Goal: Use online tool/utility: Utilize a website feature to perform a specific function

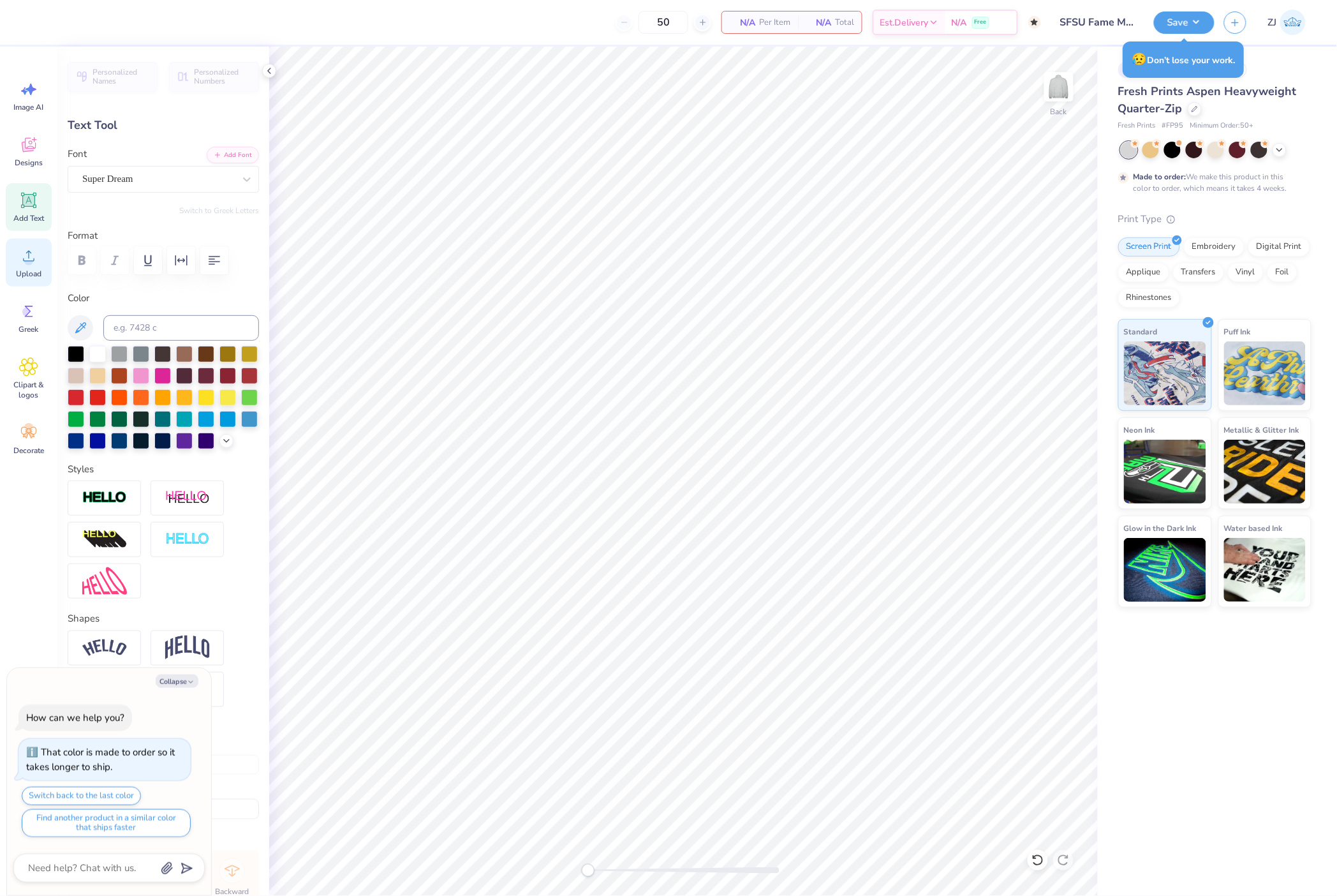
click at [36, 256] on icon at bounding box center [28, 255] width 19 height 19
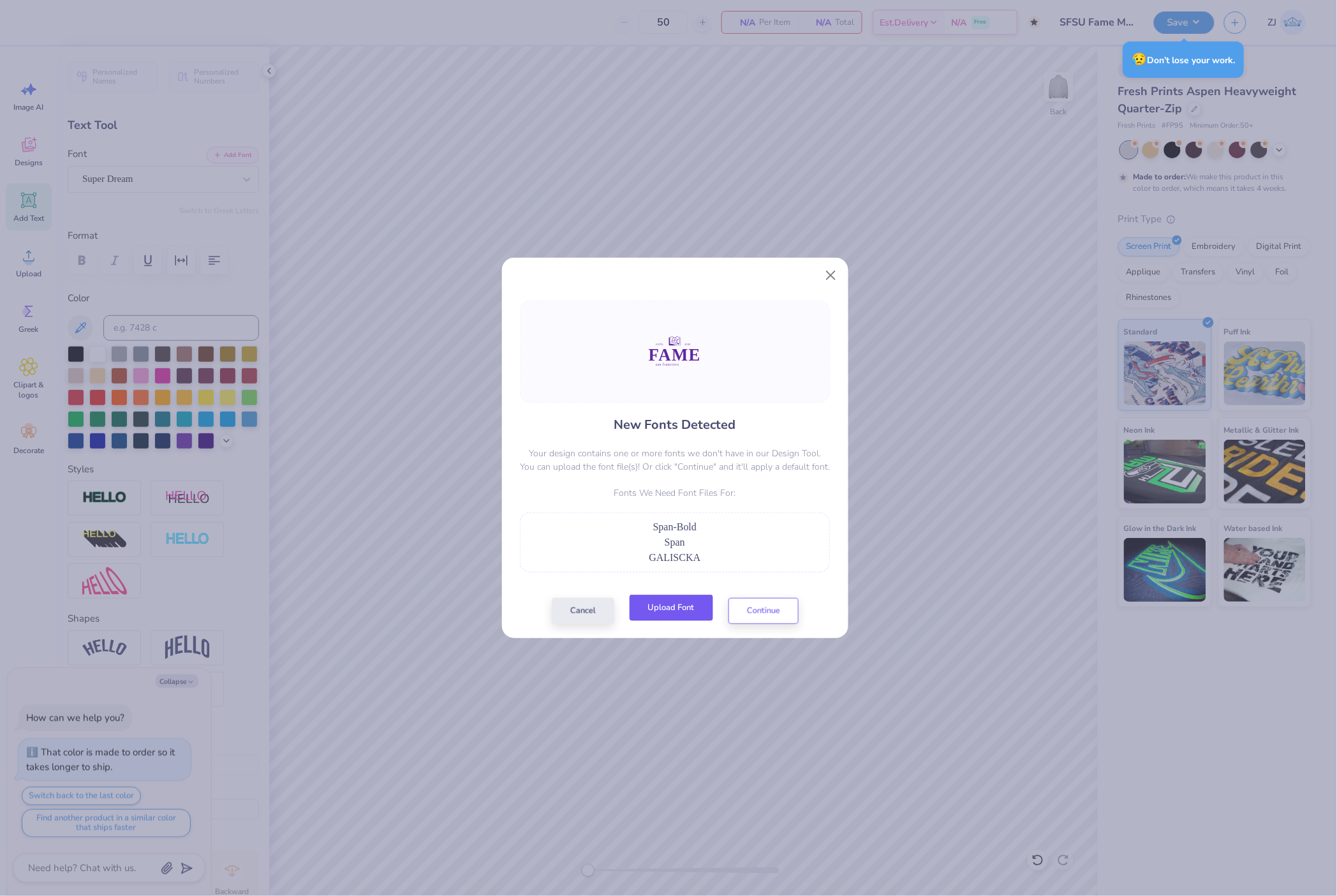
click at [685, 602] on button "Upload Font" at bounding box center [672, 607] width 84 height 26
click at [672, 608] on button "Upload Font" at bounding box center [672, 607] width 84 height 26
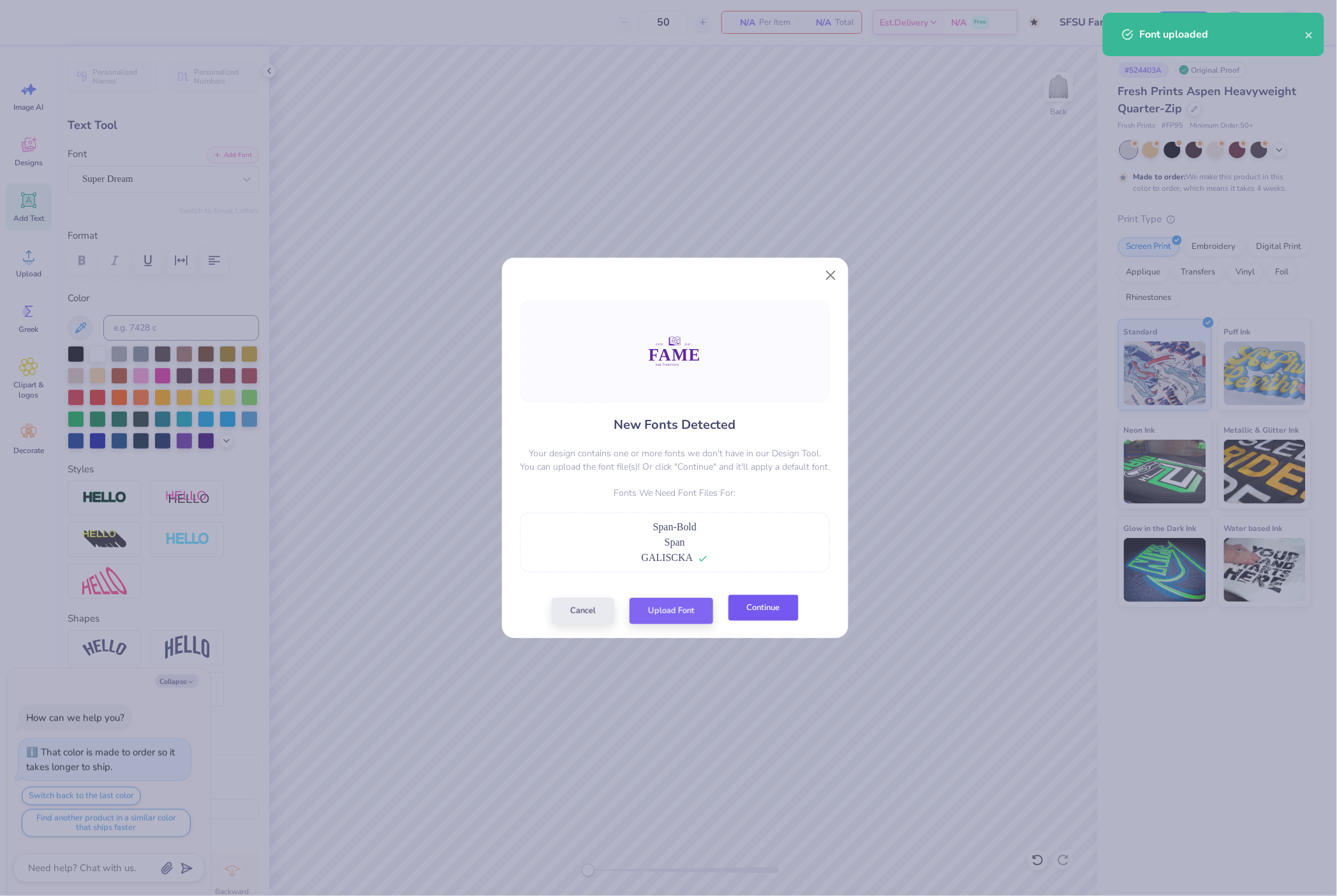
click at [772, 605] on button "Continue" at bounding box center [763, 607] width 70 height 26
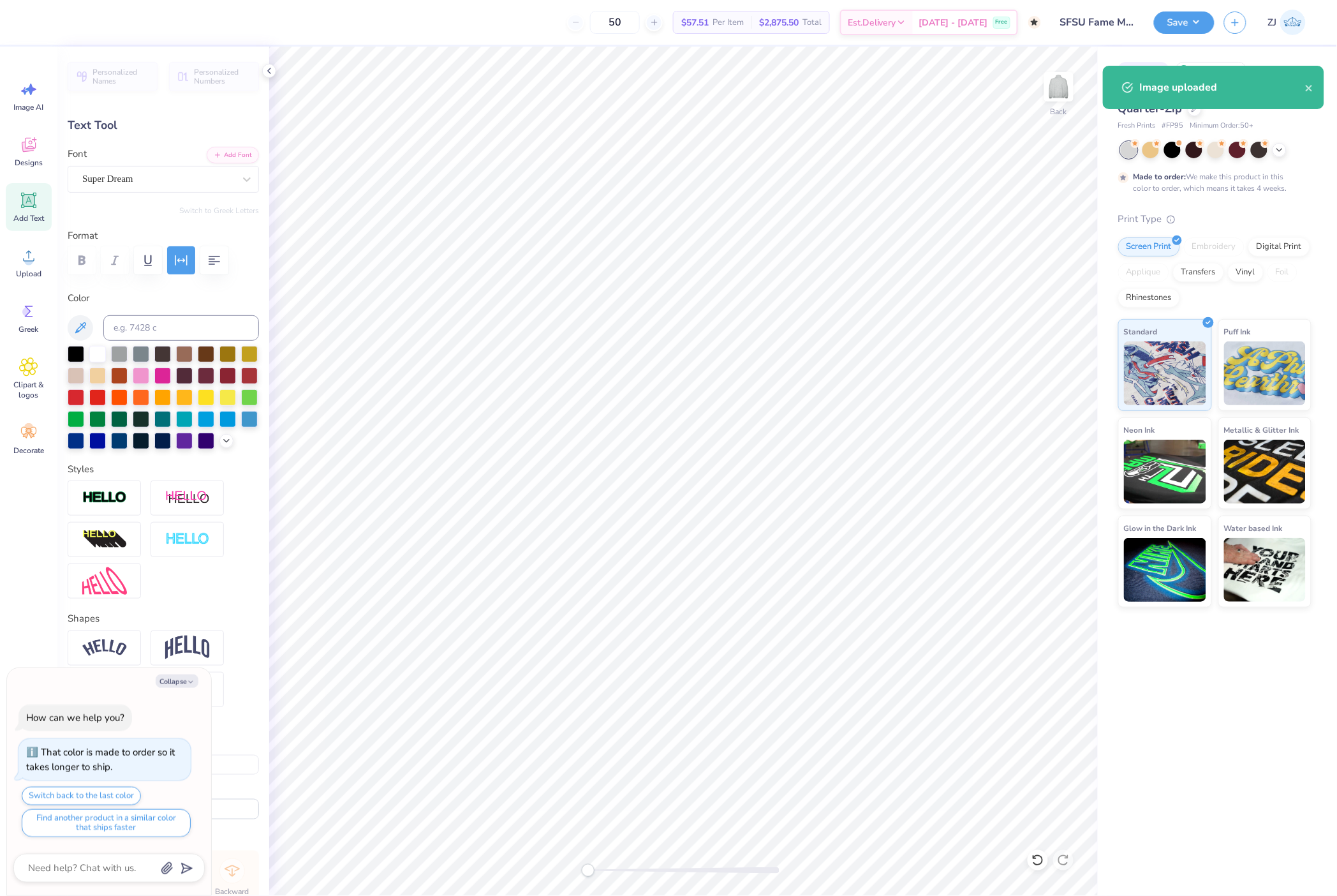
click at [125, 130] on div "Text Tool" at bounding box center [163, 125] width 191 height 17
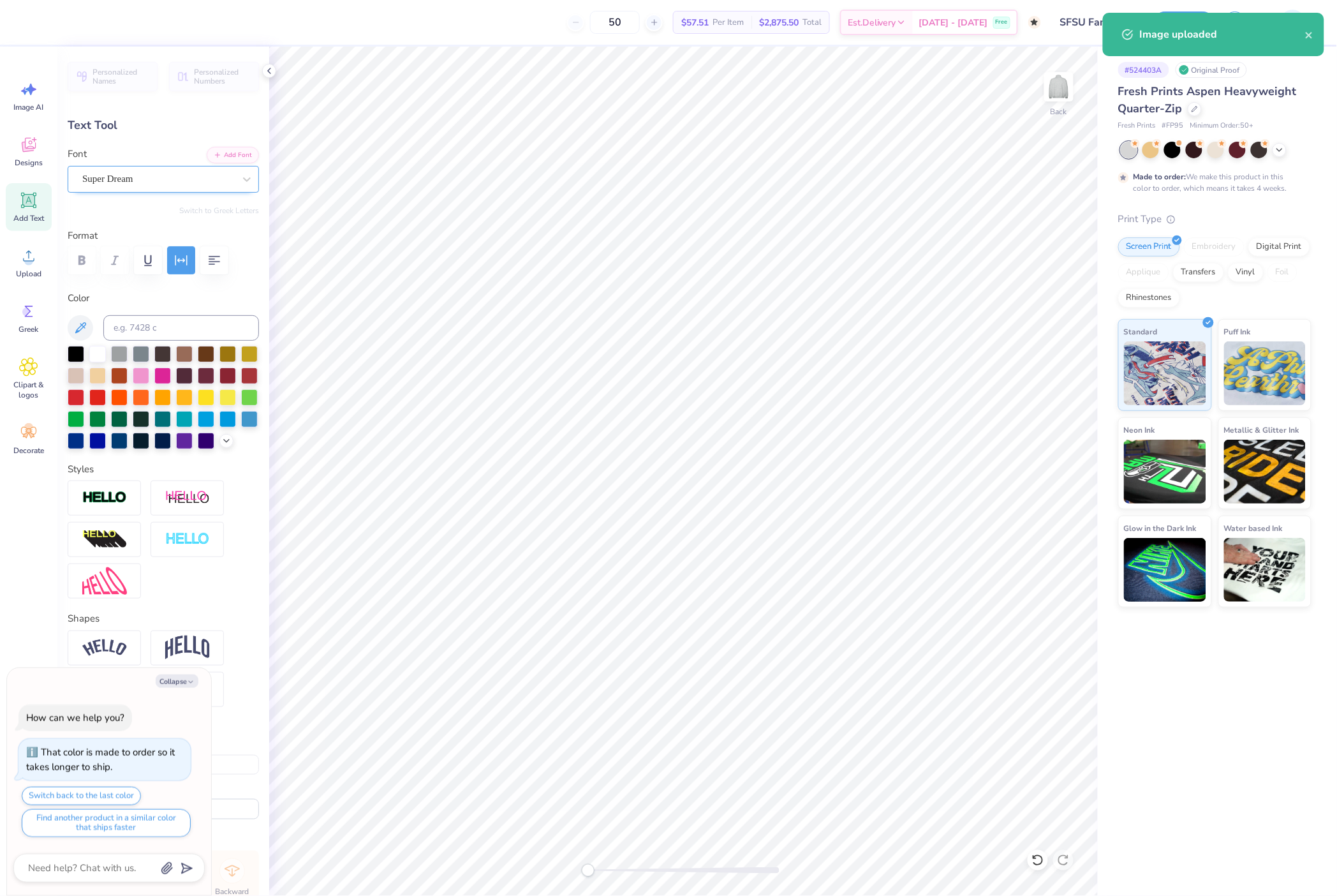
click at [130, 171] on div "Super Dream" at bounding box center [158, 179] width 154 height 20
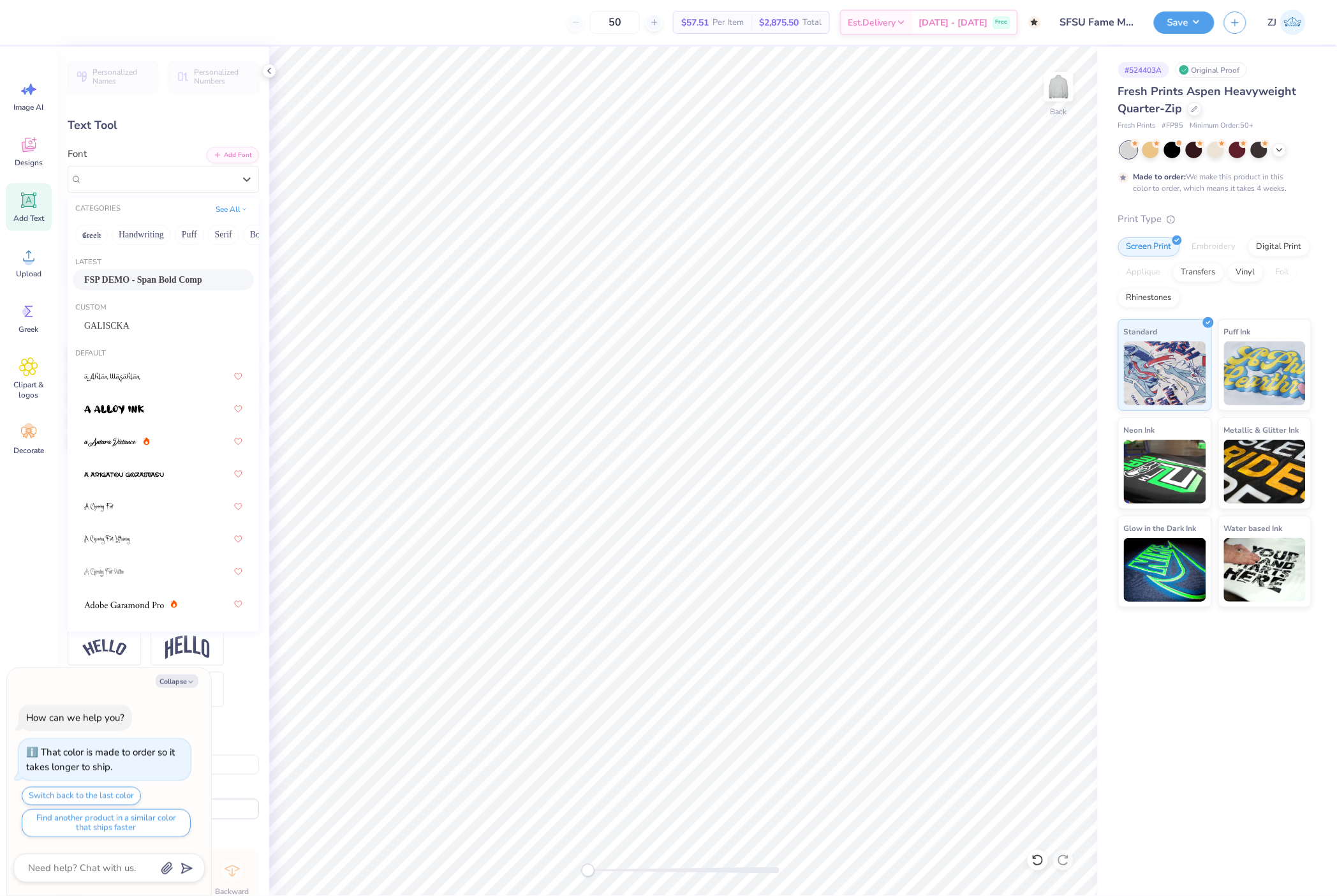
click at [136, 288] on div "FSP DEMO - Span Bold Comp" at bounding box center [163, 279] width 181 height 21
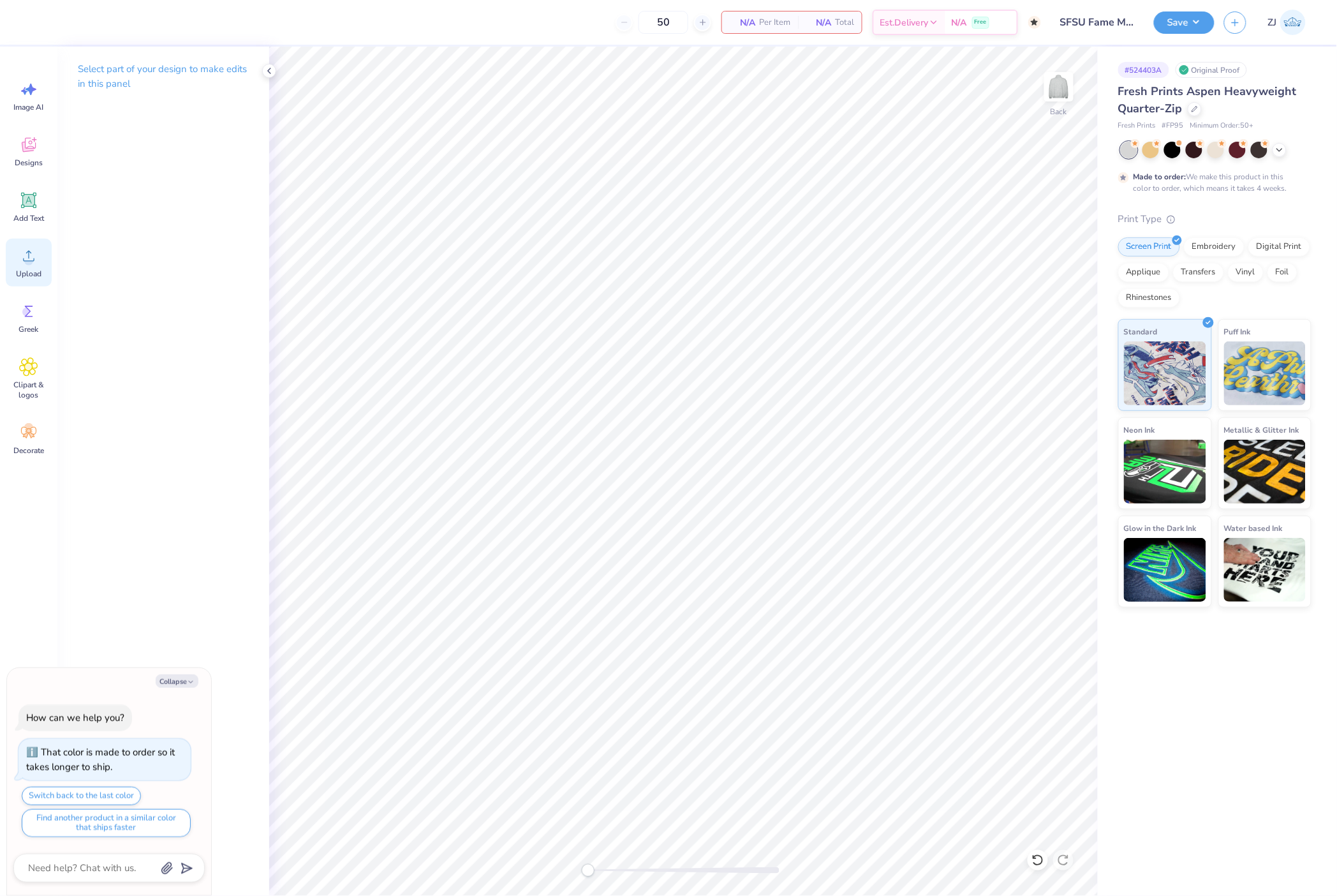
click at [31, 269] on span "Upload" at bounding box center [28, 273] width 26 height 10
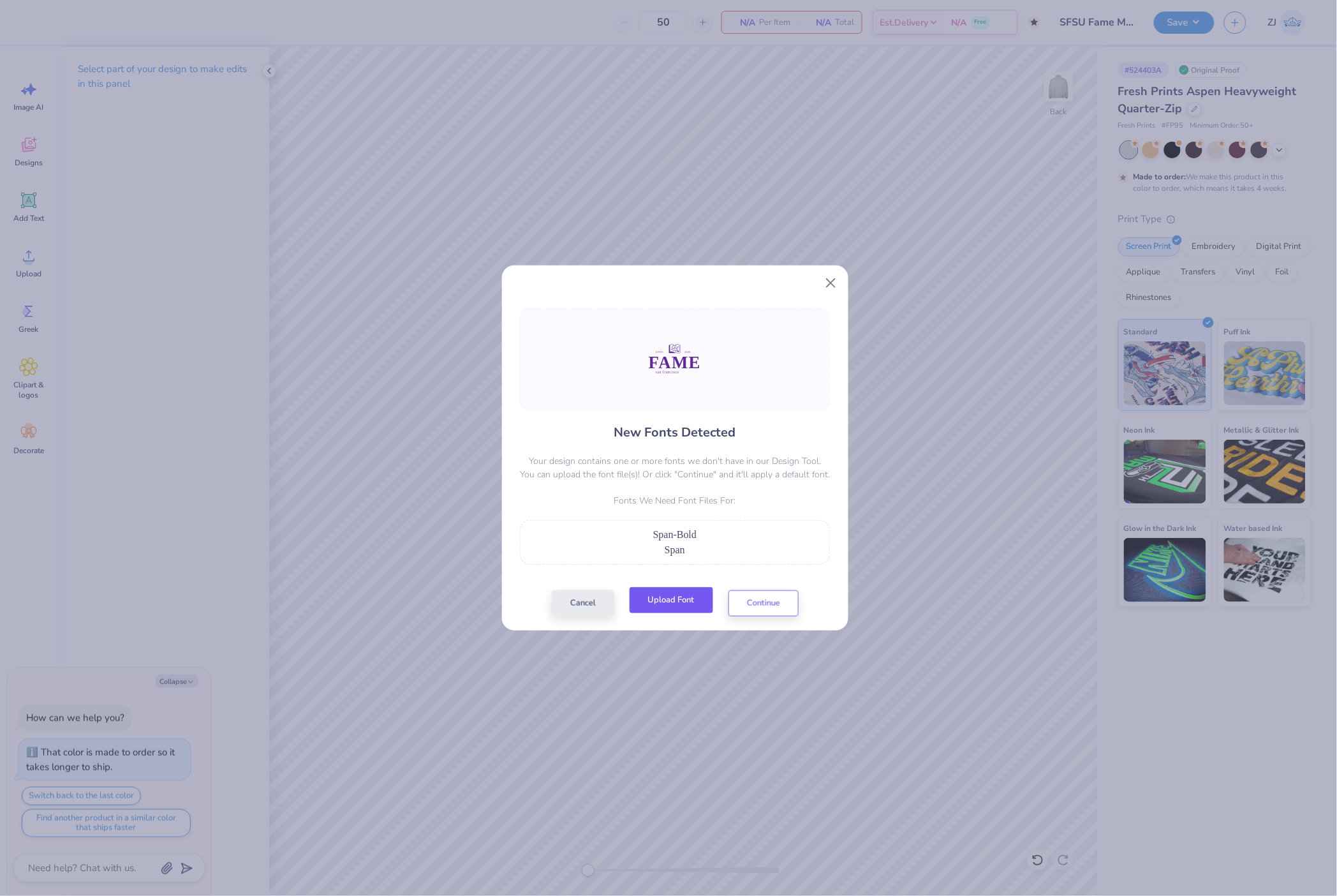
click at [696, 603] on button "Upload Font" at bounding box center [672, 600] width 84 height 26
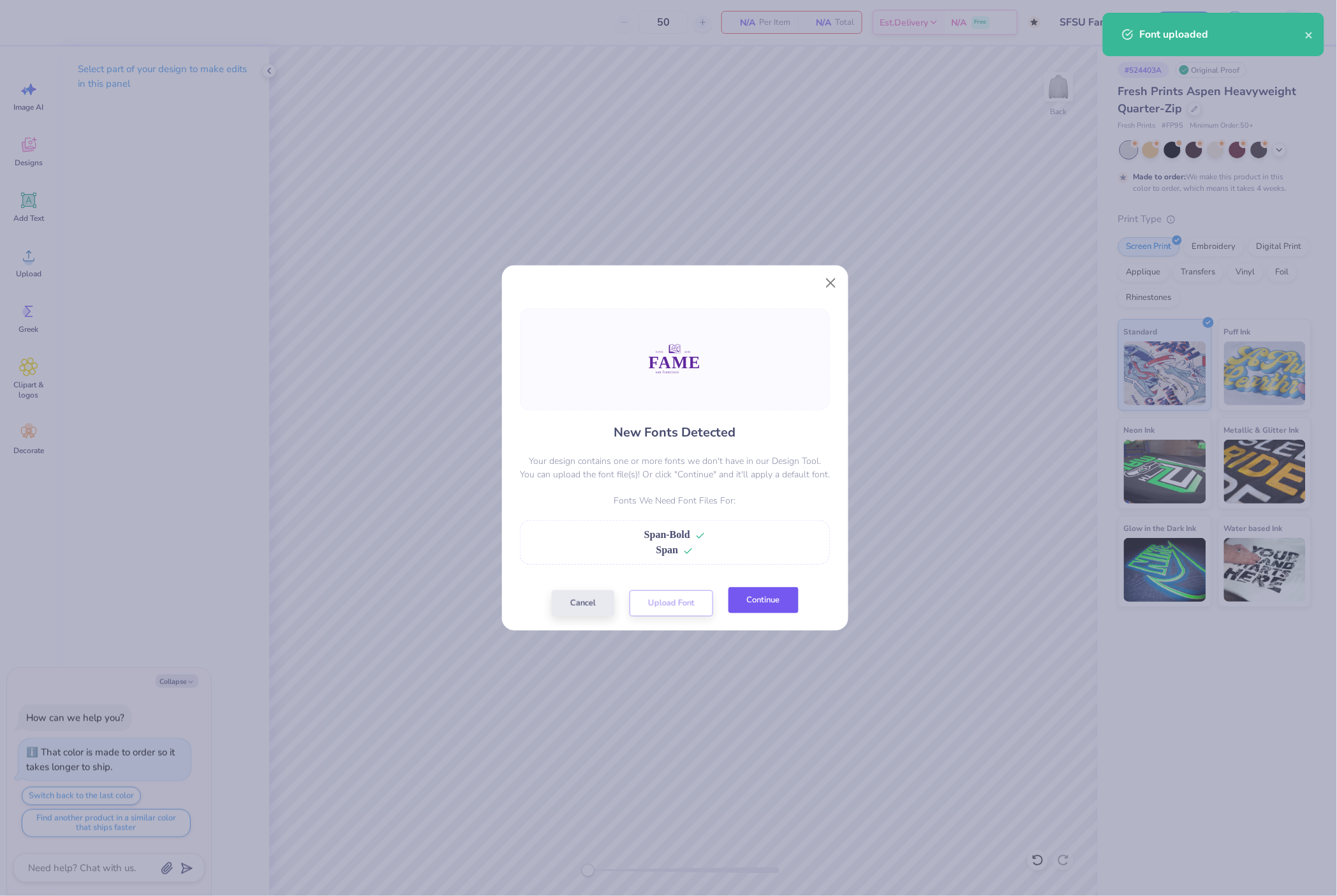
click at [764, 599] on button "Continue" at bounding box center [763, 600] width 70 height 26
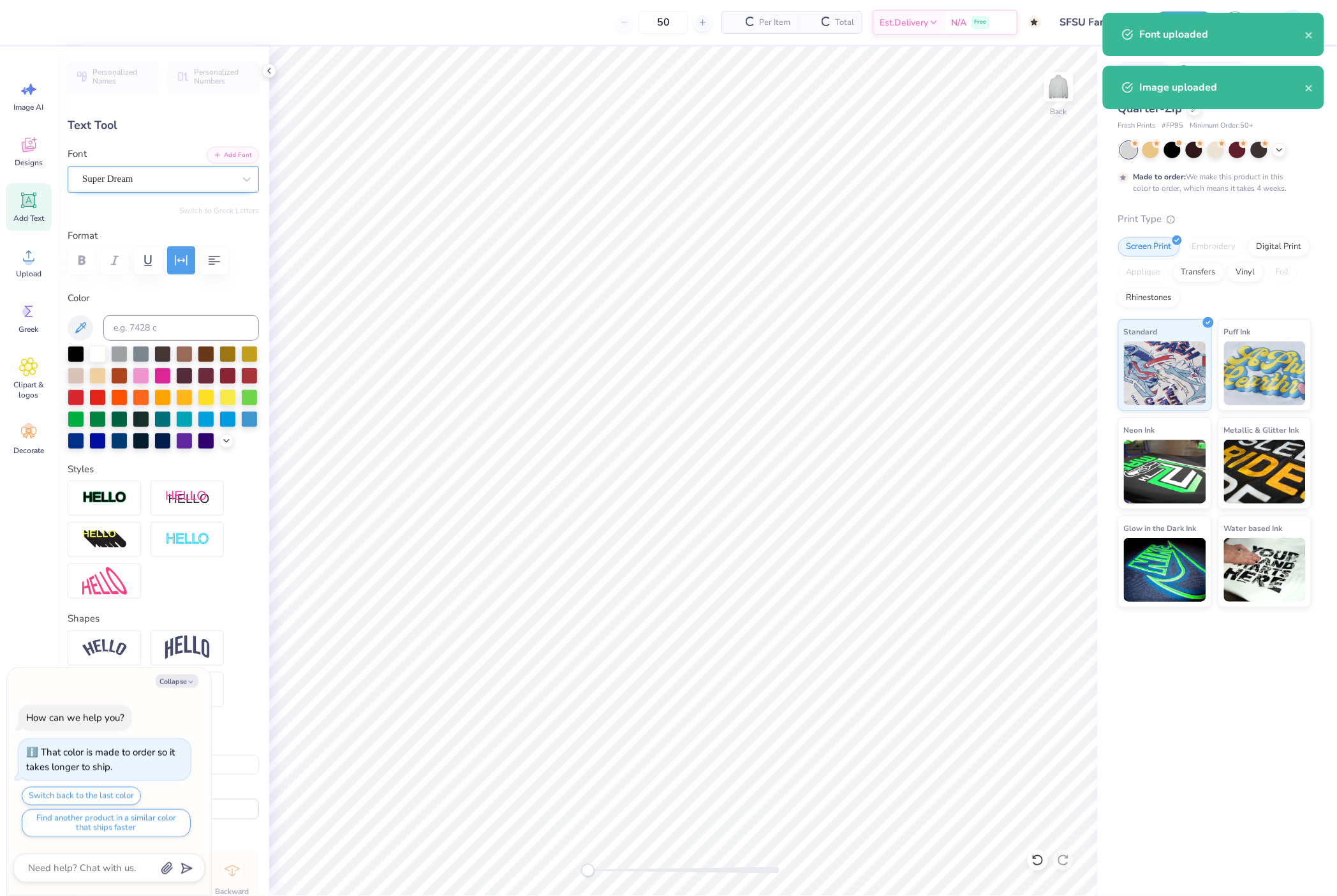
click at [118, 180] on div "Super Dream" at bounding box center [158, 179] width 154 height 20
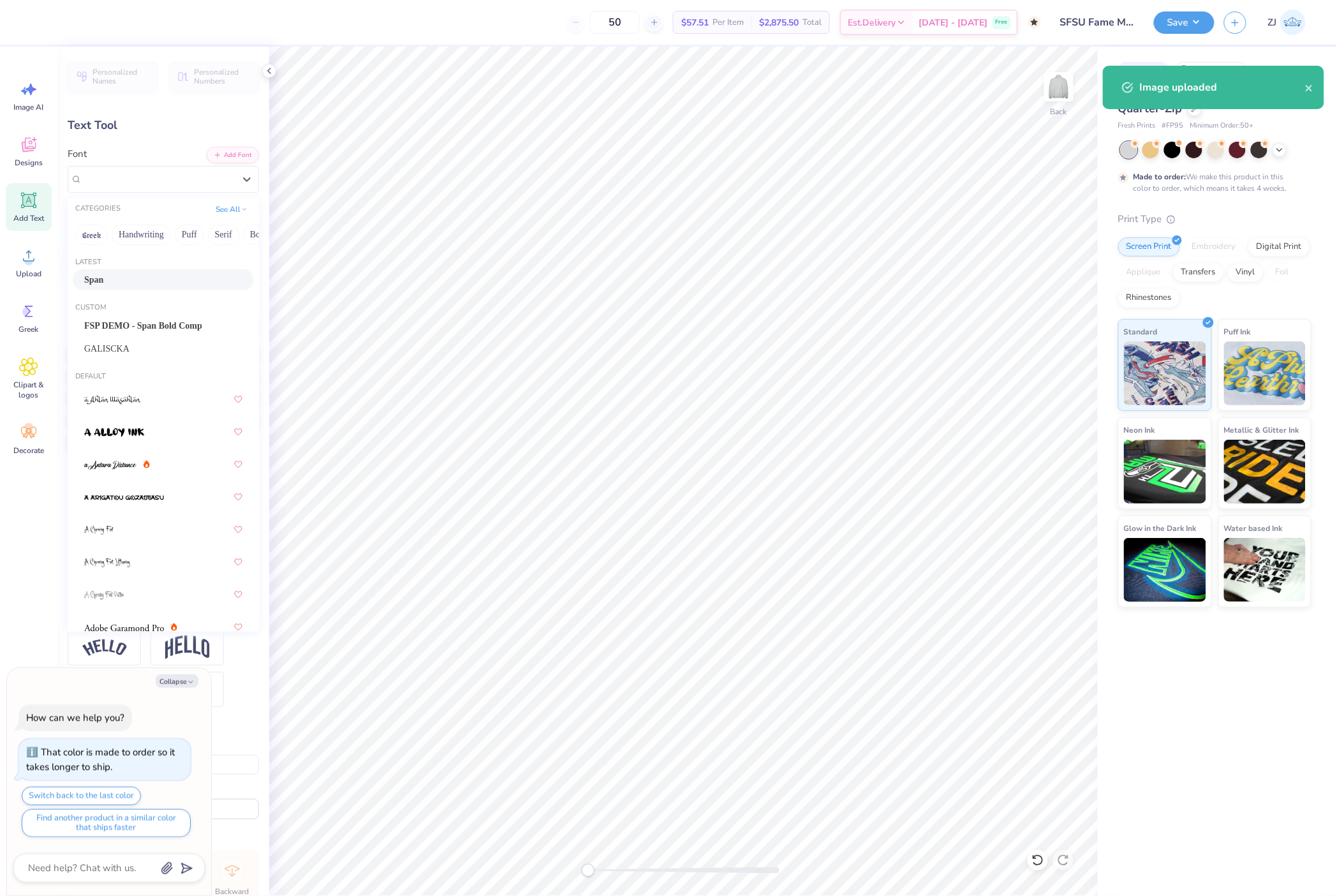
click at [106, 277] on div "Span" at bounding box center [163, 280] width 159 height 14
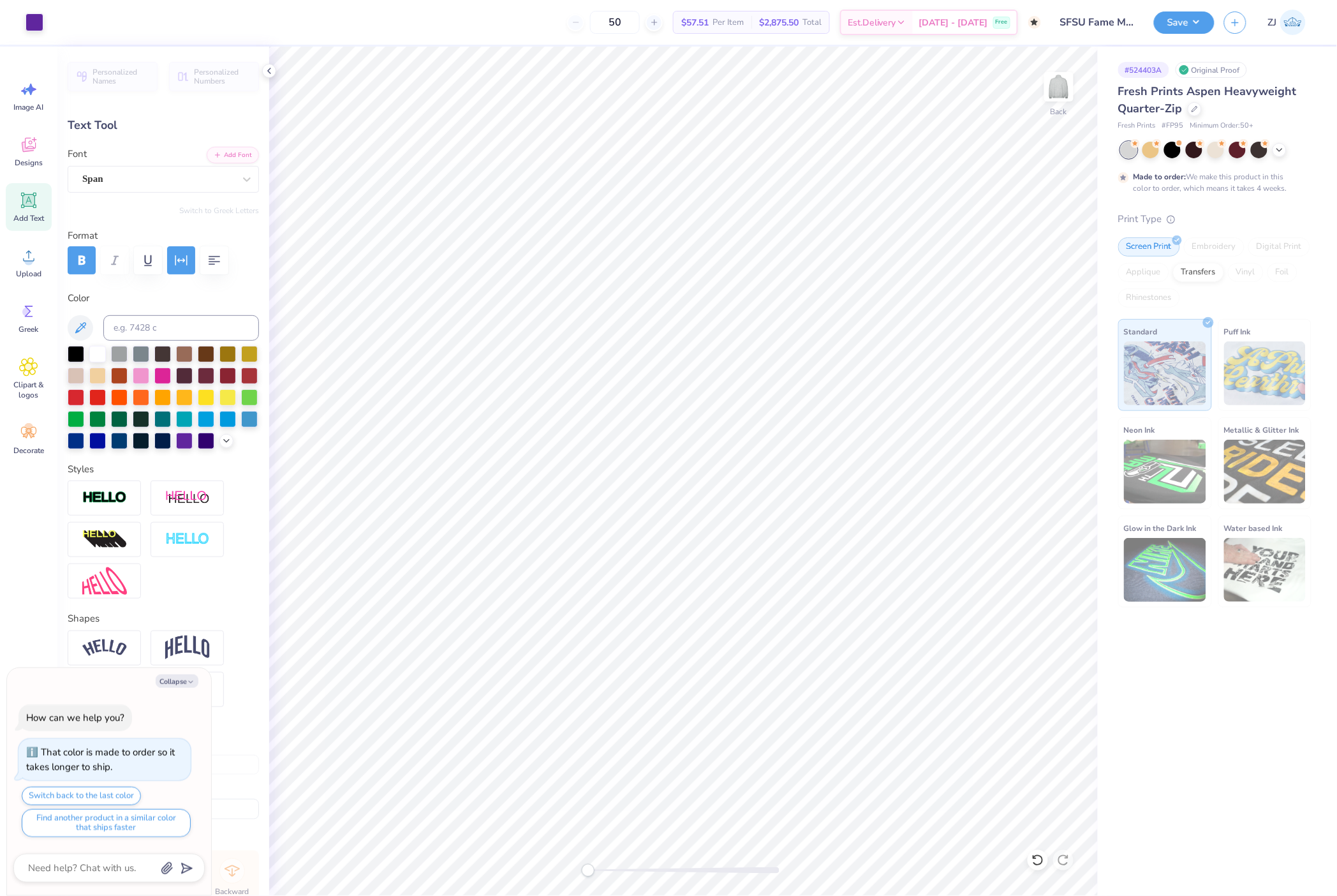
type textarea "x"
type input "2.34"
type input "0.69"
type input "7.95"
click at [115, 180] on div "Super Dream" at bounding box center [158, 179] width 154 height 20
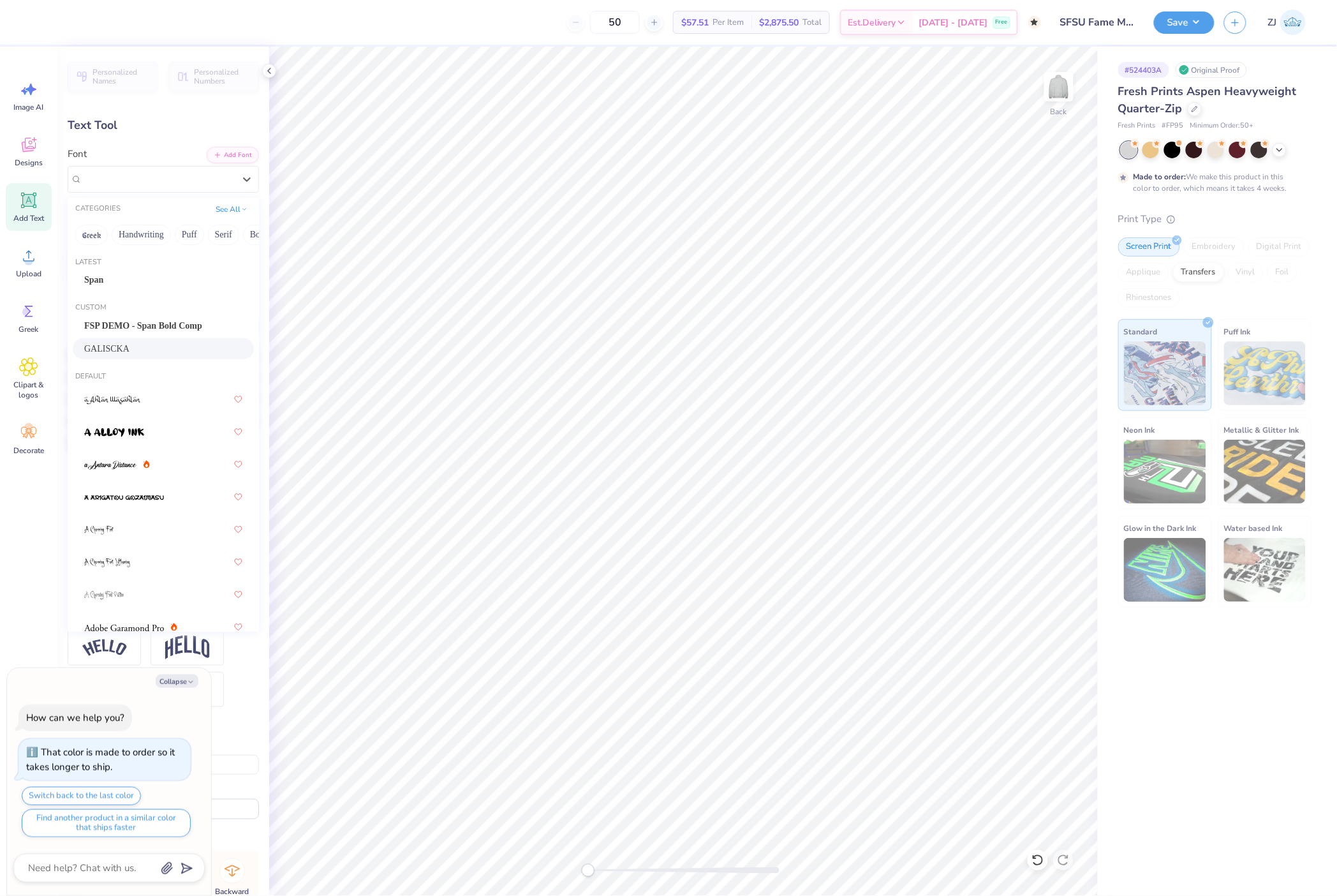
drag, startPoint x: 118, startPoint y: 347, endPoint x: 267, endPoint y: 398, distance: 157.5
click at [118, 347] on span "GALISCKA" at bounding box center [107, 348] width 46 height 14
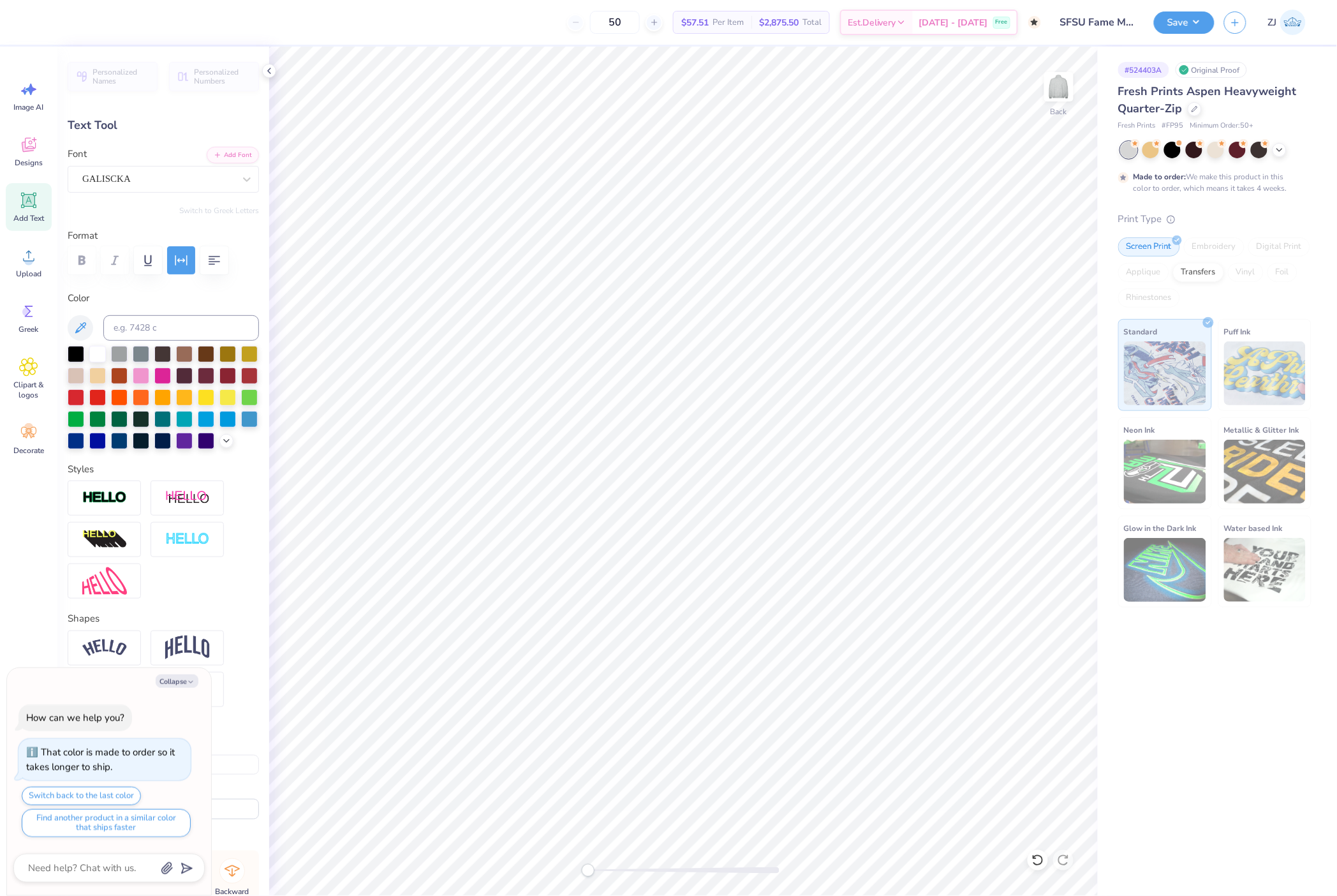
type textarea "x"
type input "2.07"
click at [133, 178] on div "Super Dream" at bounding box center [158, 179] width 154 height 20
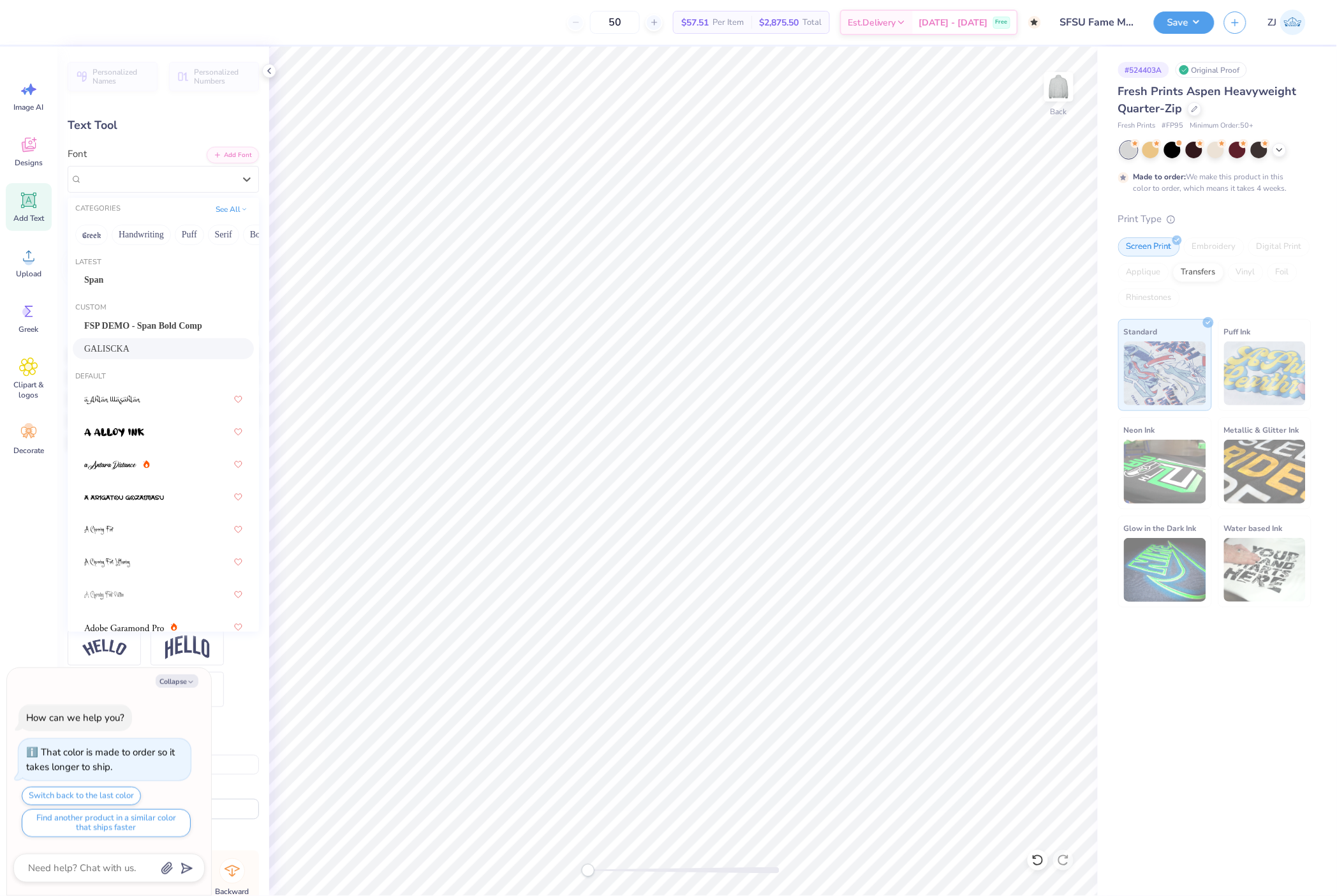
click at [121, 352] on span "GALISCKA" at bounding box center [107, 348] width 46 height 14
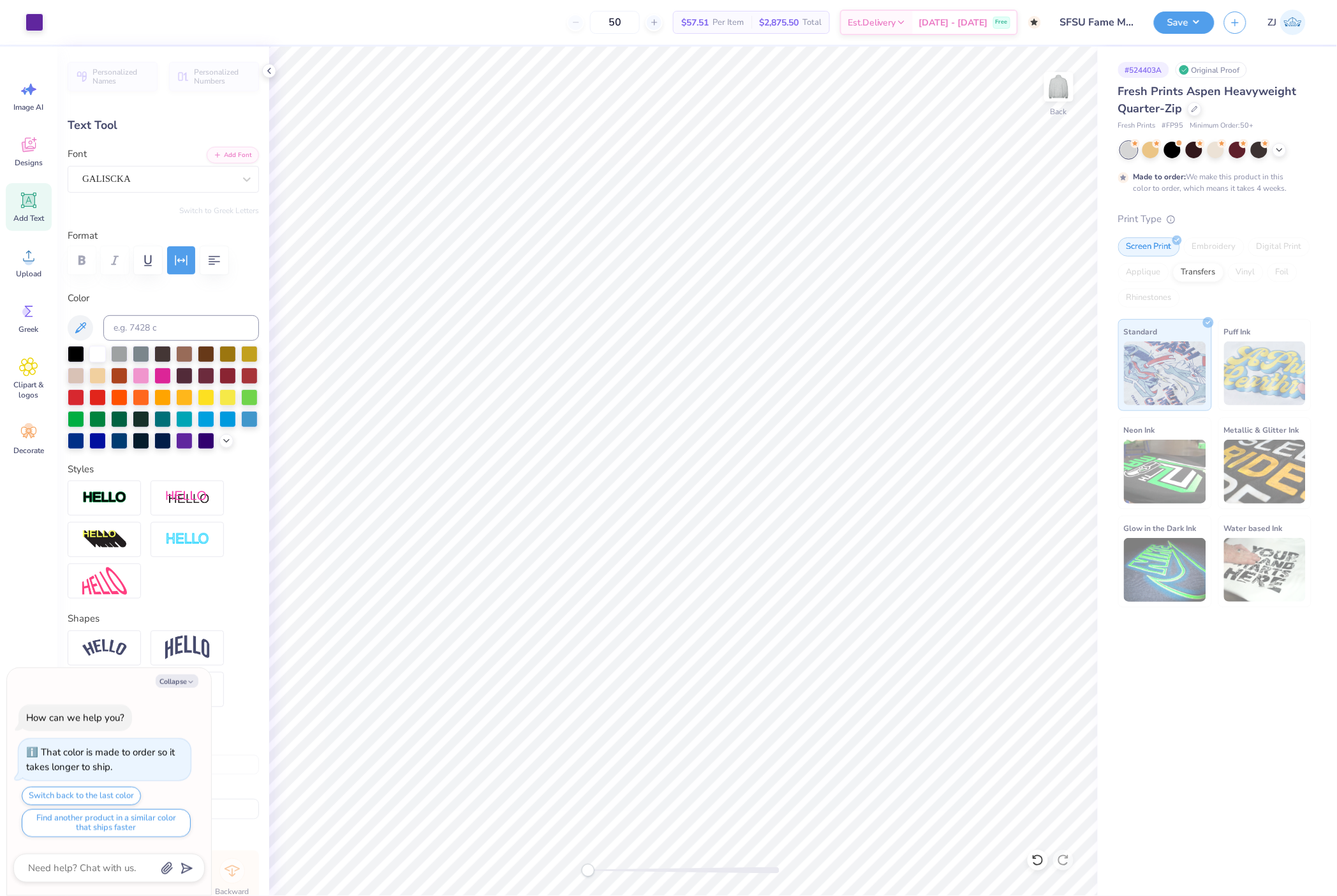
type textarea "x"
type input "8.39"
type input "0.93"
type input "14.97"
click at [143, 182] on div "Super Dream" at bounding box center [158, 179] width 154 height 20
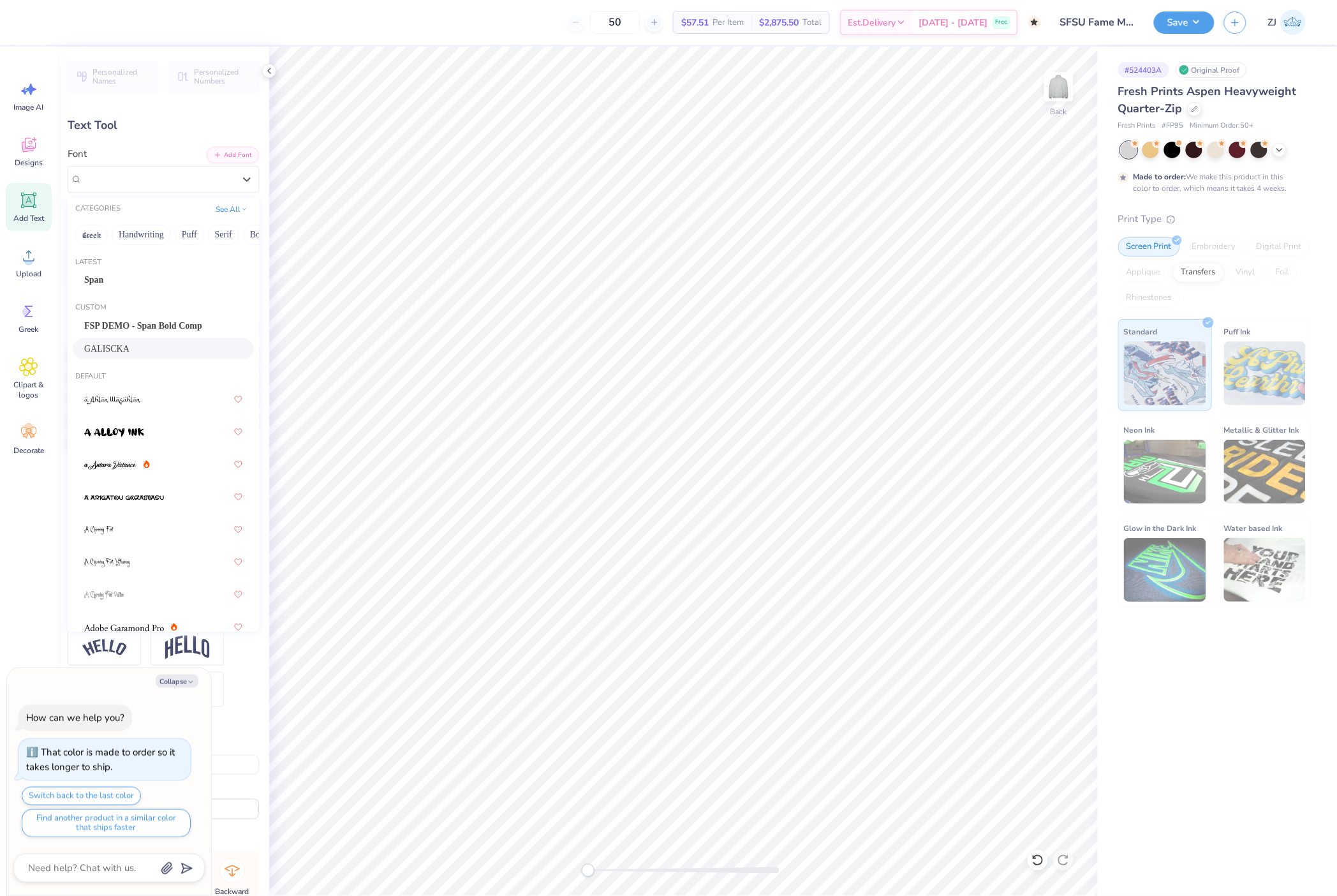
click at [111, 346] on span "GALISCKA" at bounding box center [107, 348] width 46 height 14
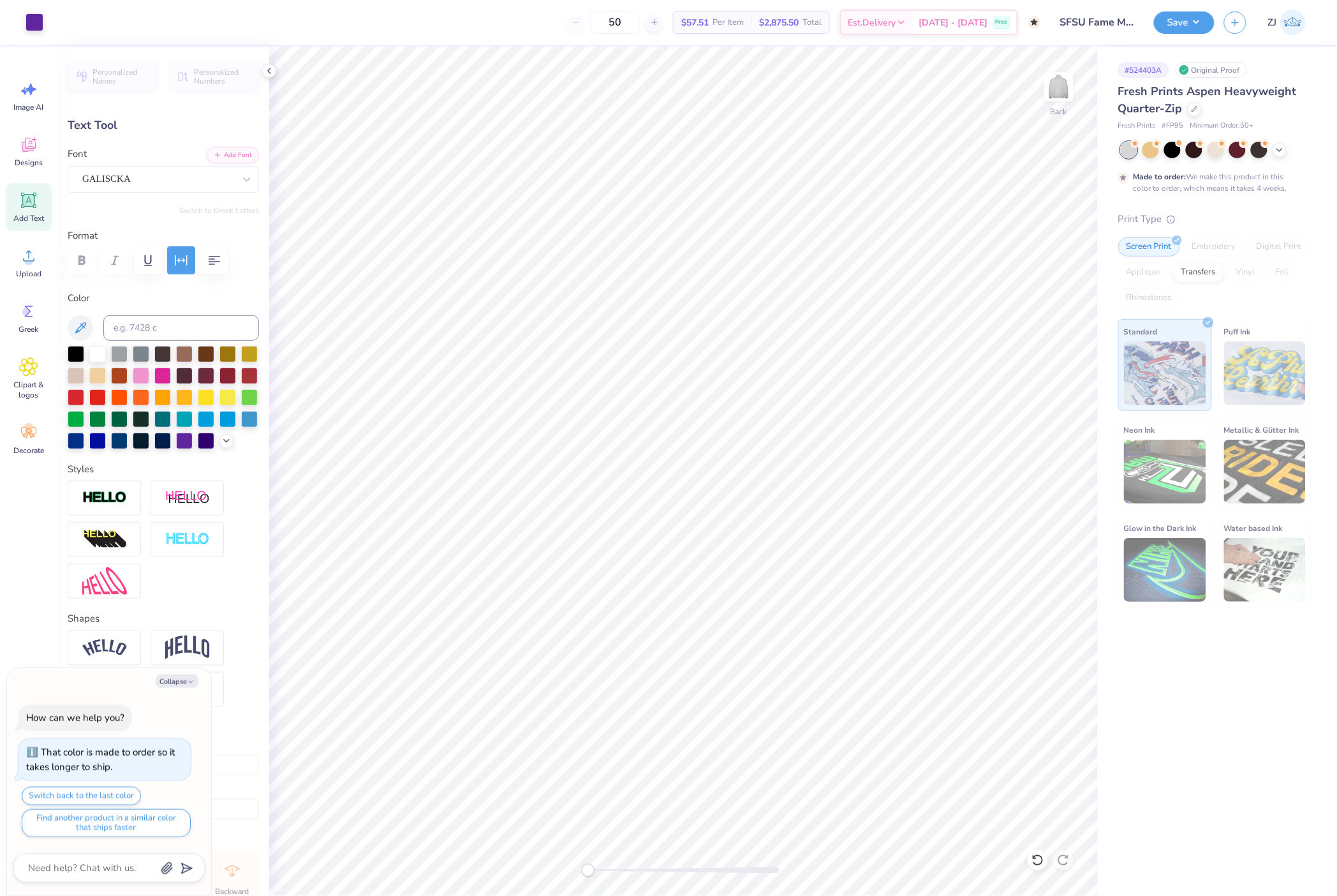
type textarea "x"
type input "13.22"
type input "0.81"
type input "15.10"
type textarea "x"
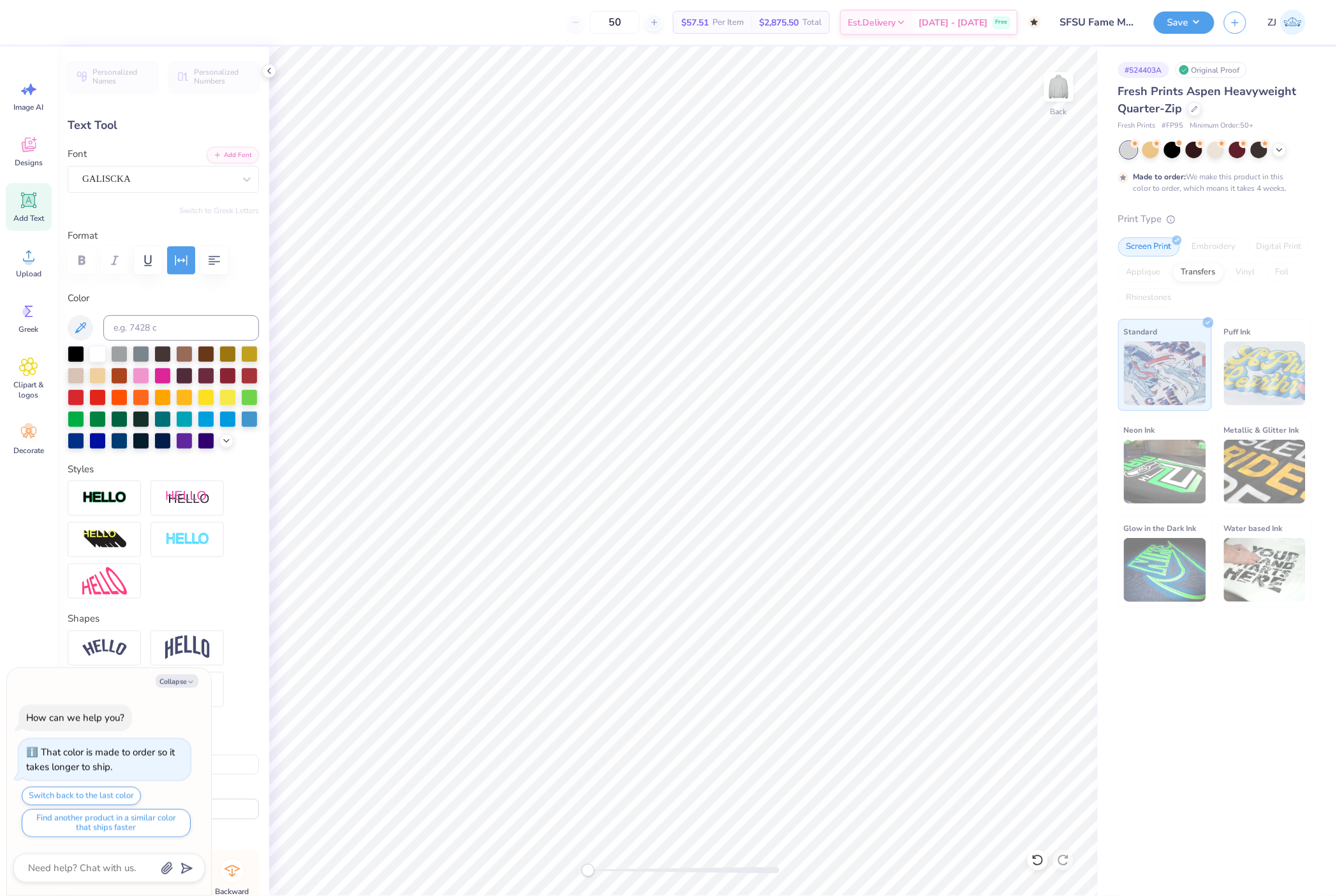
type input "3.17"
type input "0.56"
type input "8.07"
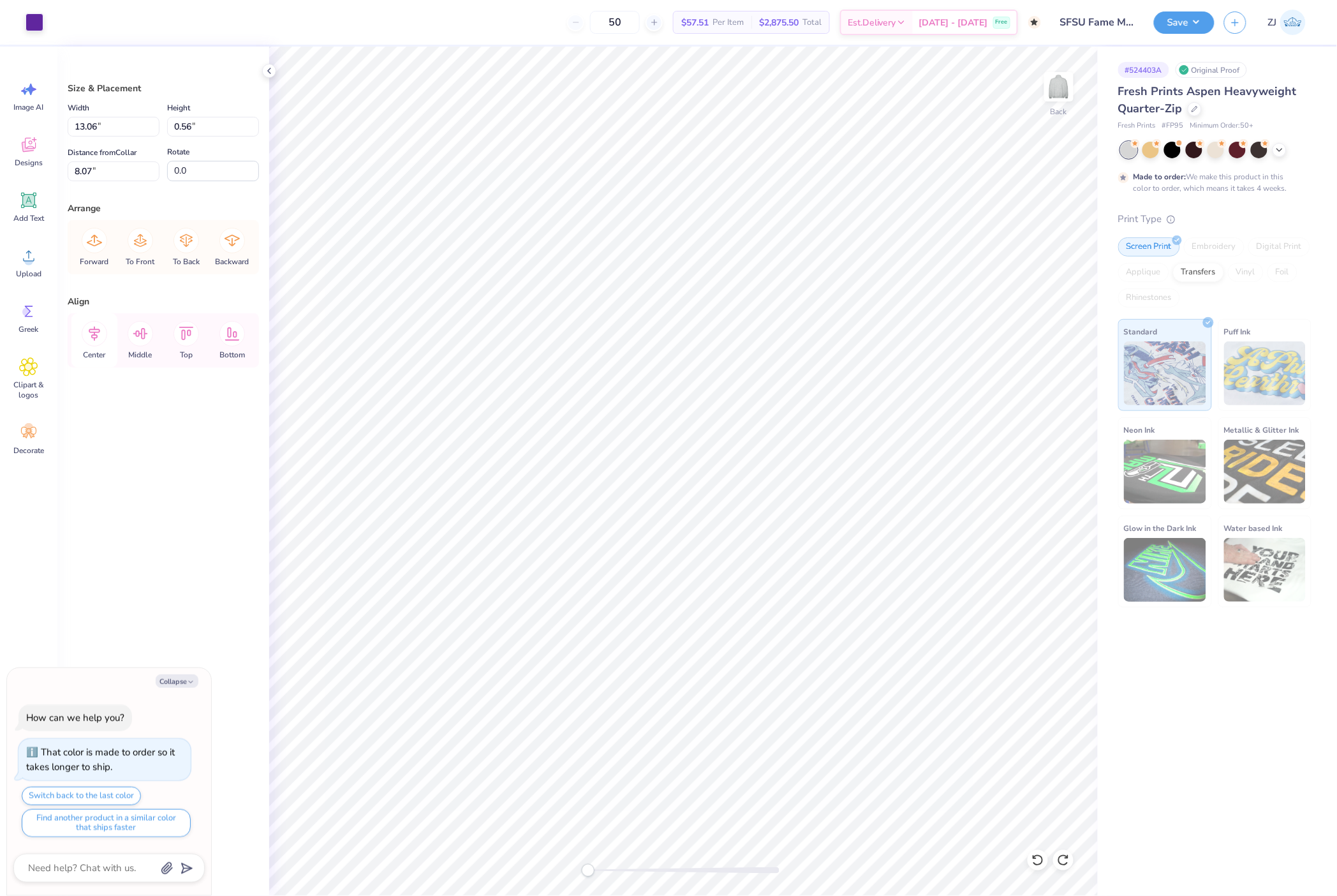
click at [95, 337] on icon at bounding box center [95, 334] width 26 height 26
type textarea "x"
type input "4.07"
type input "3.10"
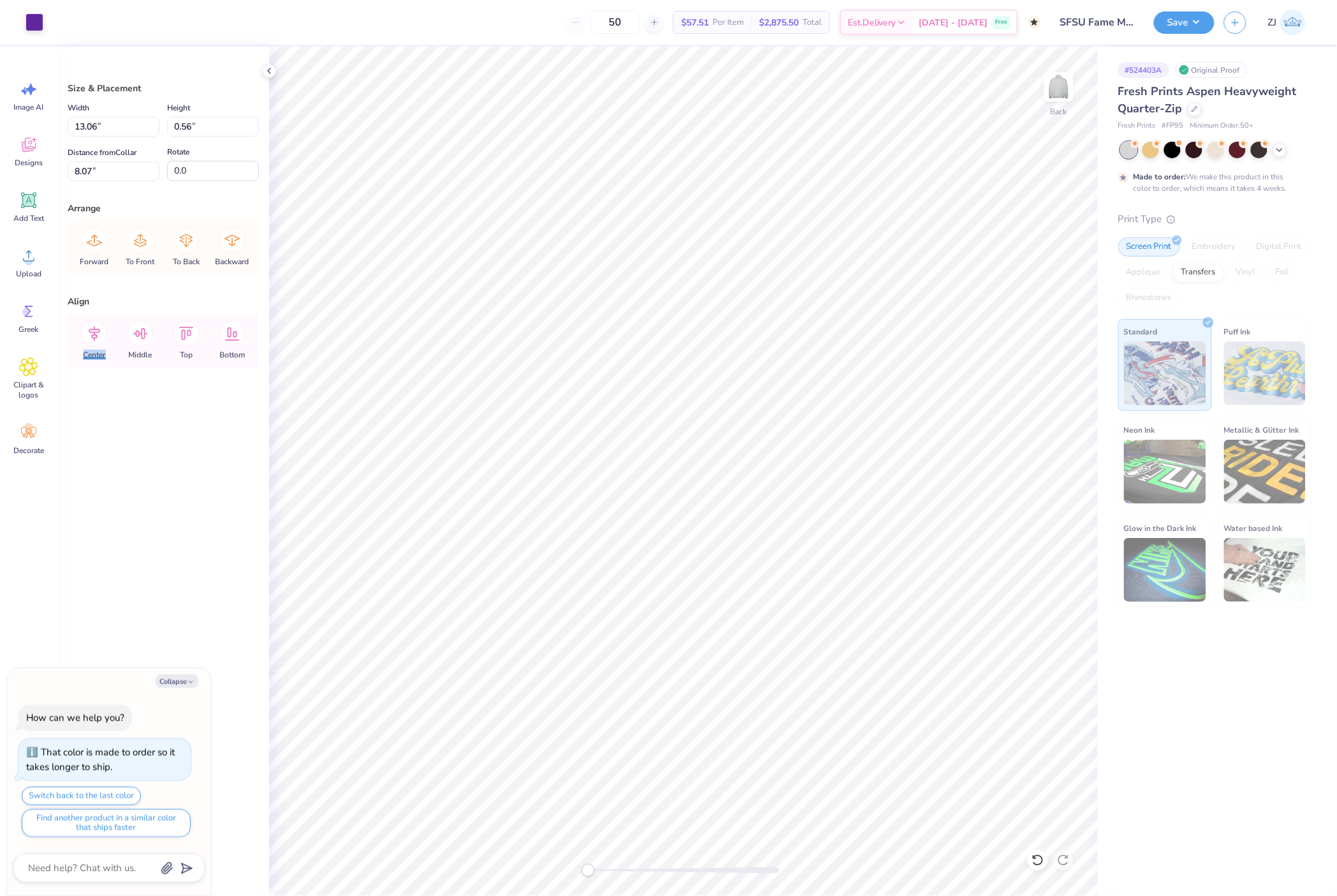
type input "5.61"
click at [98, 396] on icon at bounding box center [95, 393] width 26 height 26
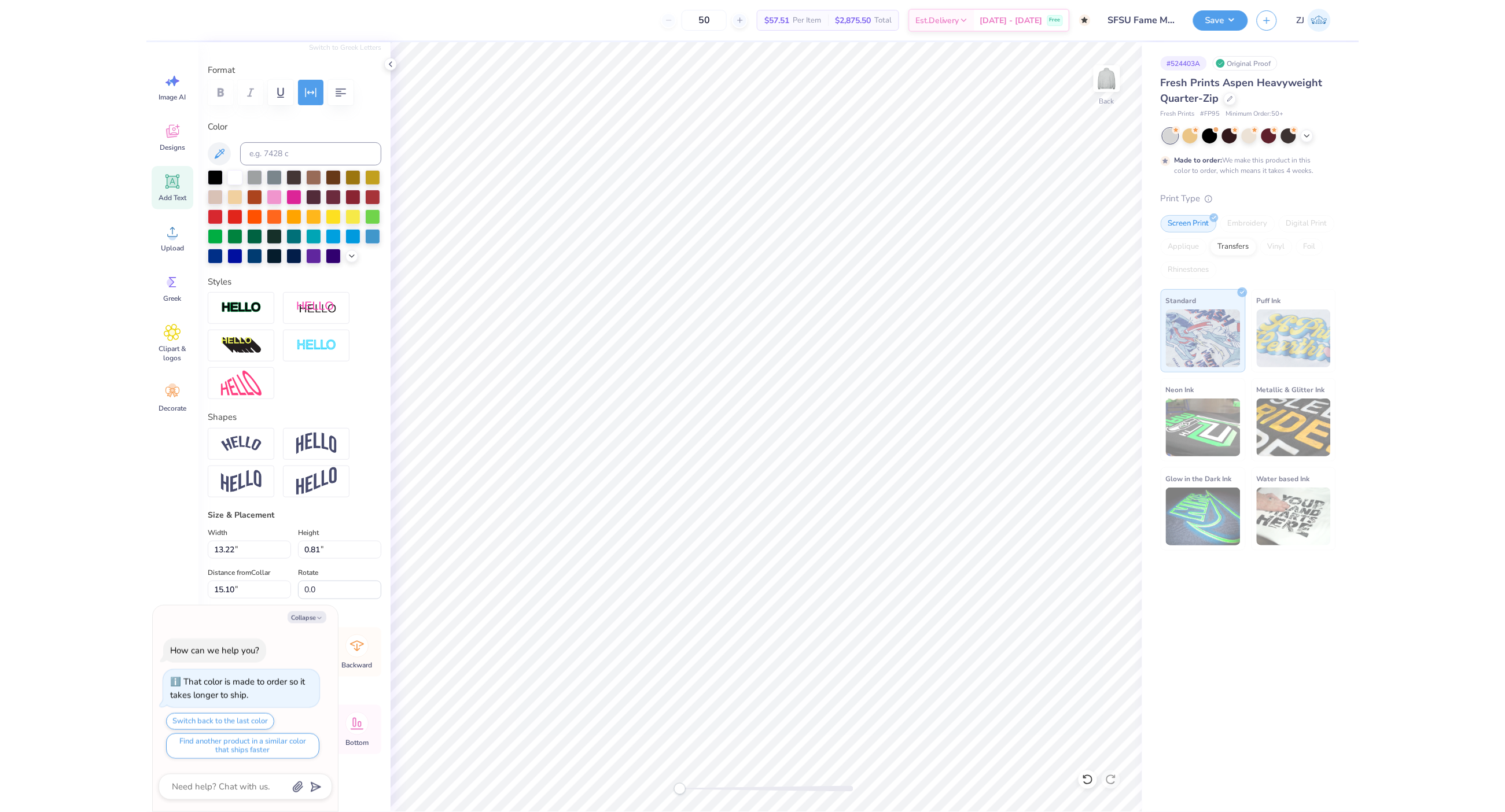
scroll to position [162, 0]
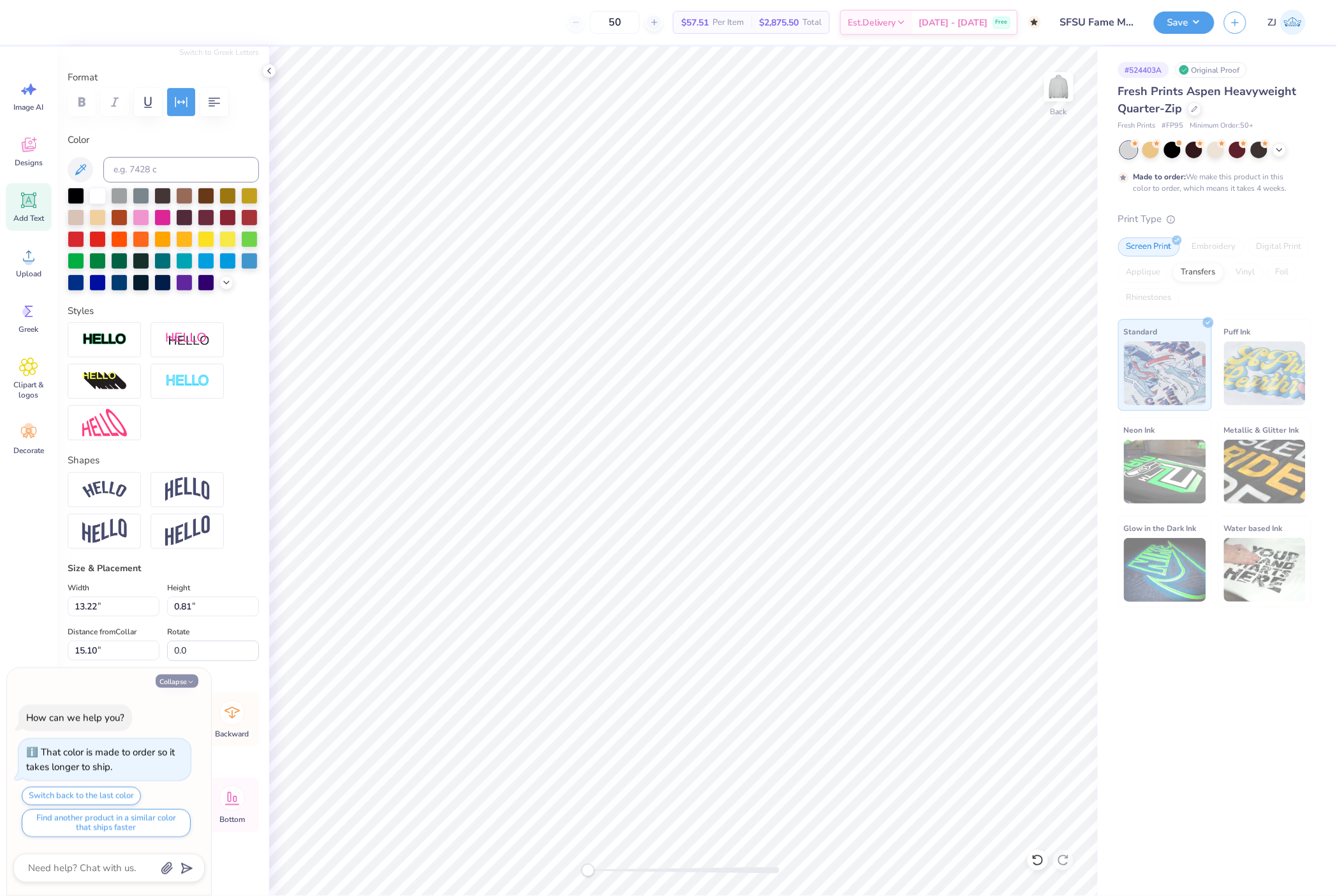
click at [171, 688] on button "Collapse" at bounding box center [177, 681] width 43 height 14
type textarea "x"
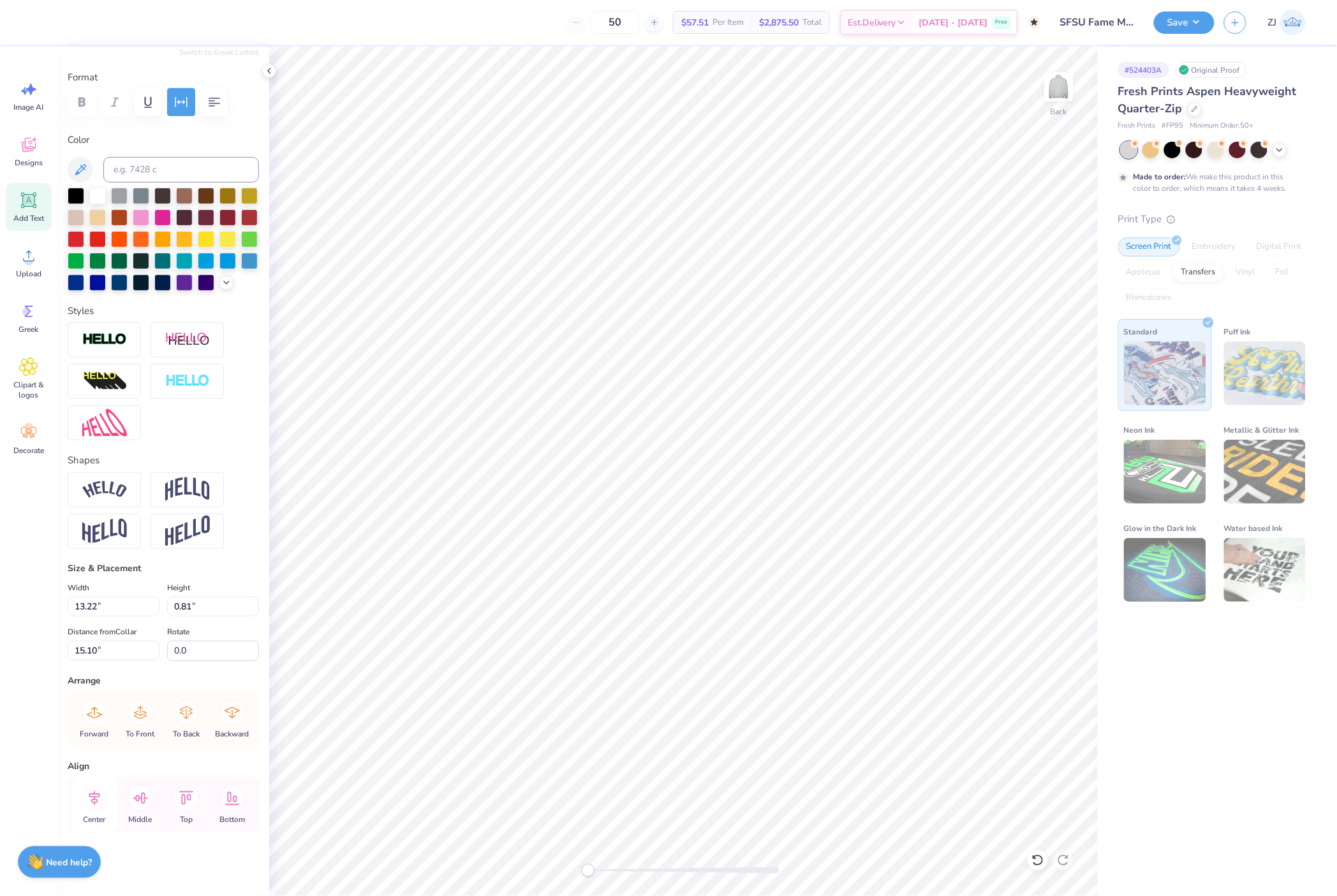
click at [95, 804] on icon at bounding box center [94, 798] width 12 height 15
type input "16.34"
type input "4.08"
type input "10.23"
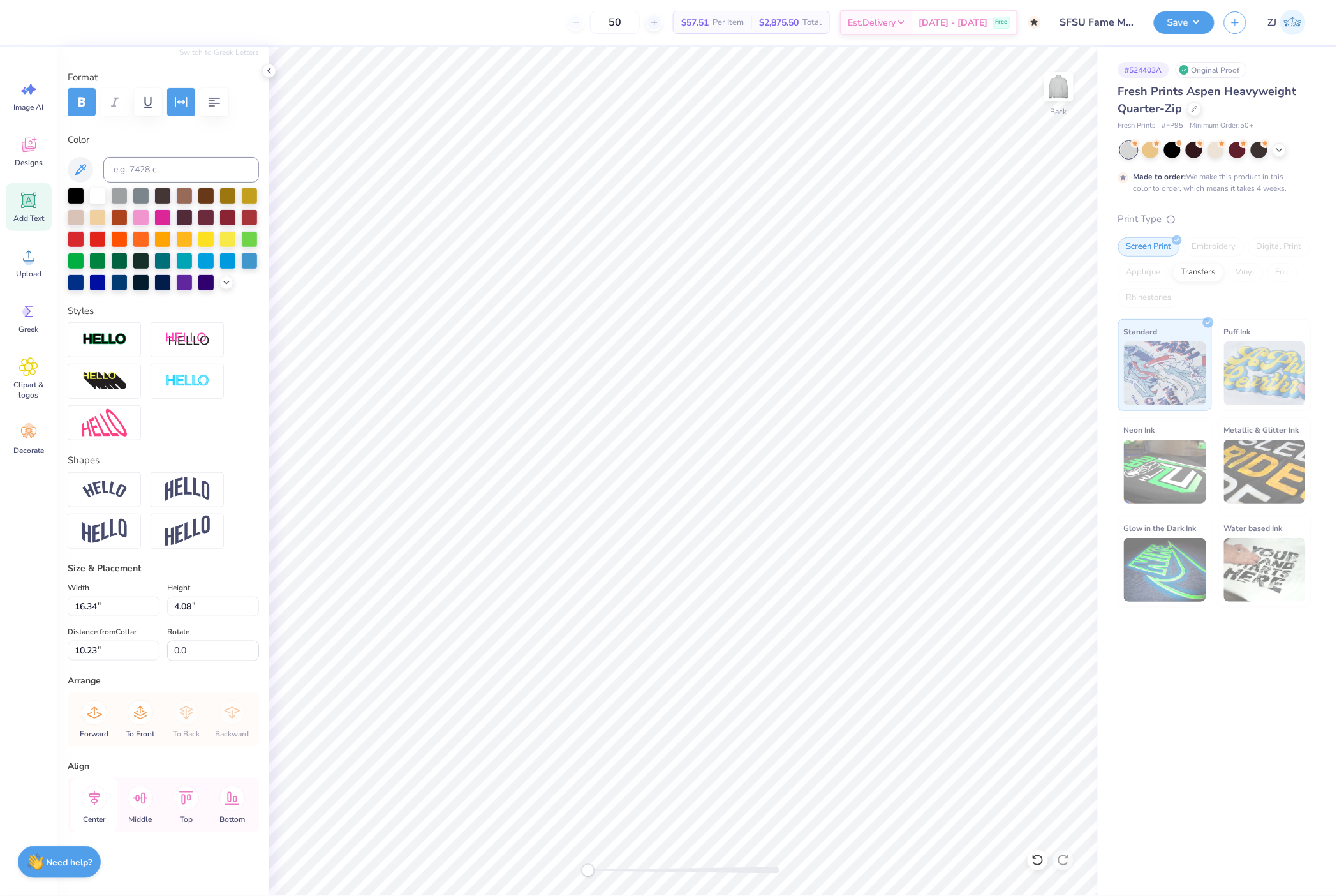
click at [92, 805] on icon at bounding box center [95, 798] width 26 height 26
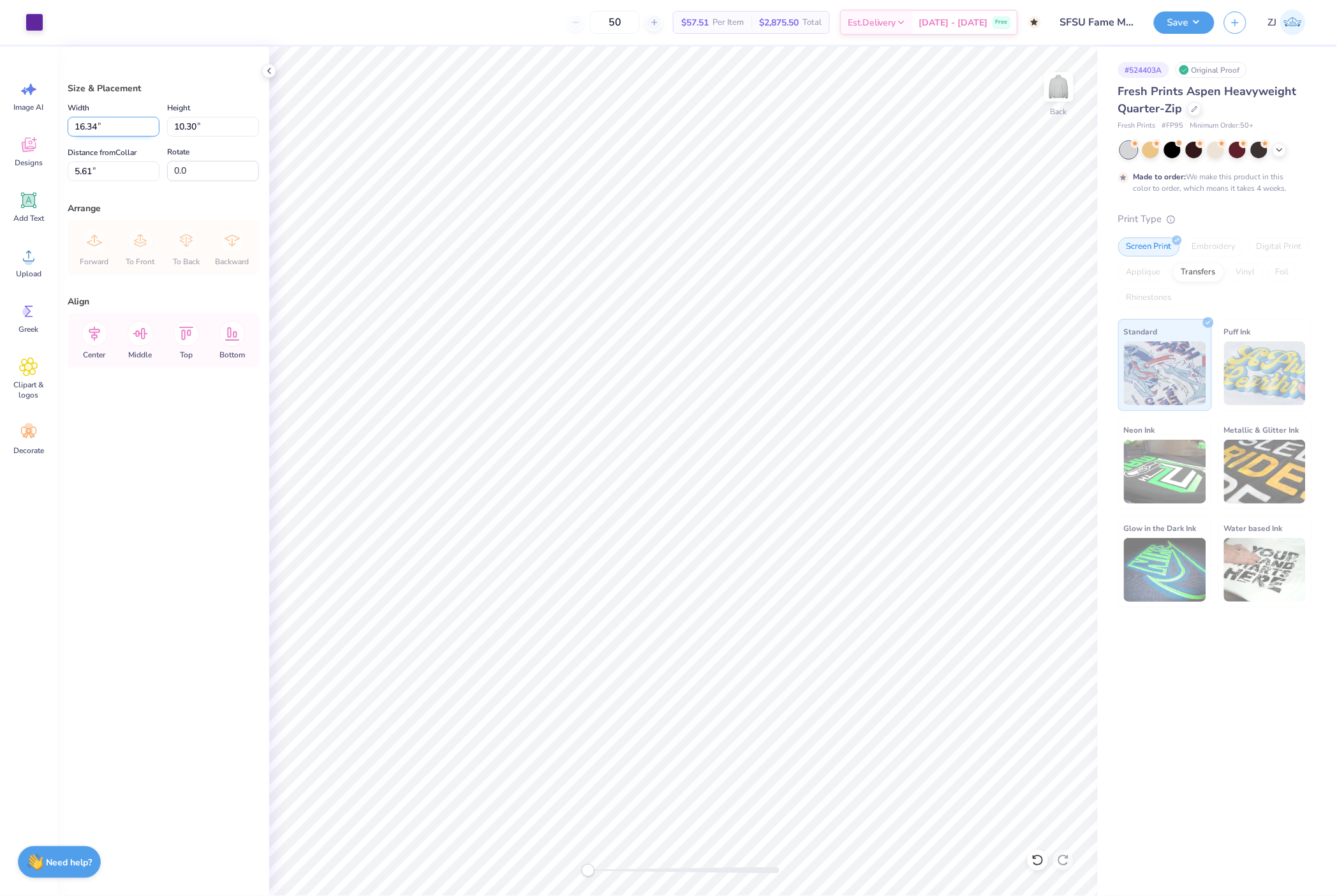
click at [110, 131] on input "16.34" at bounding box center [113, 127] width 92 height 20
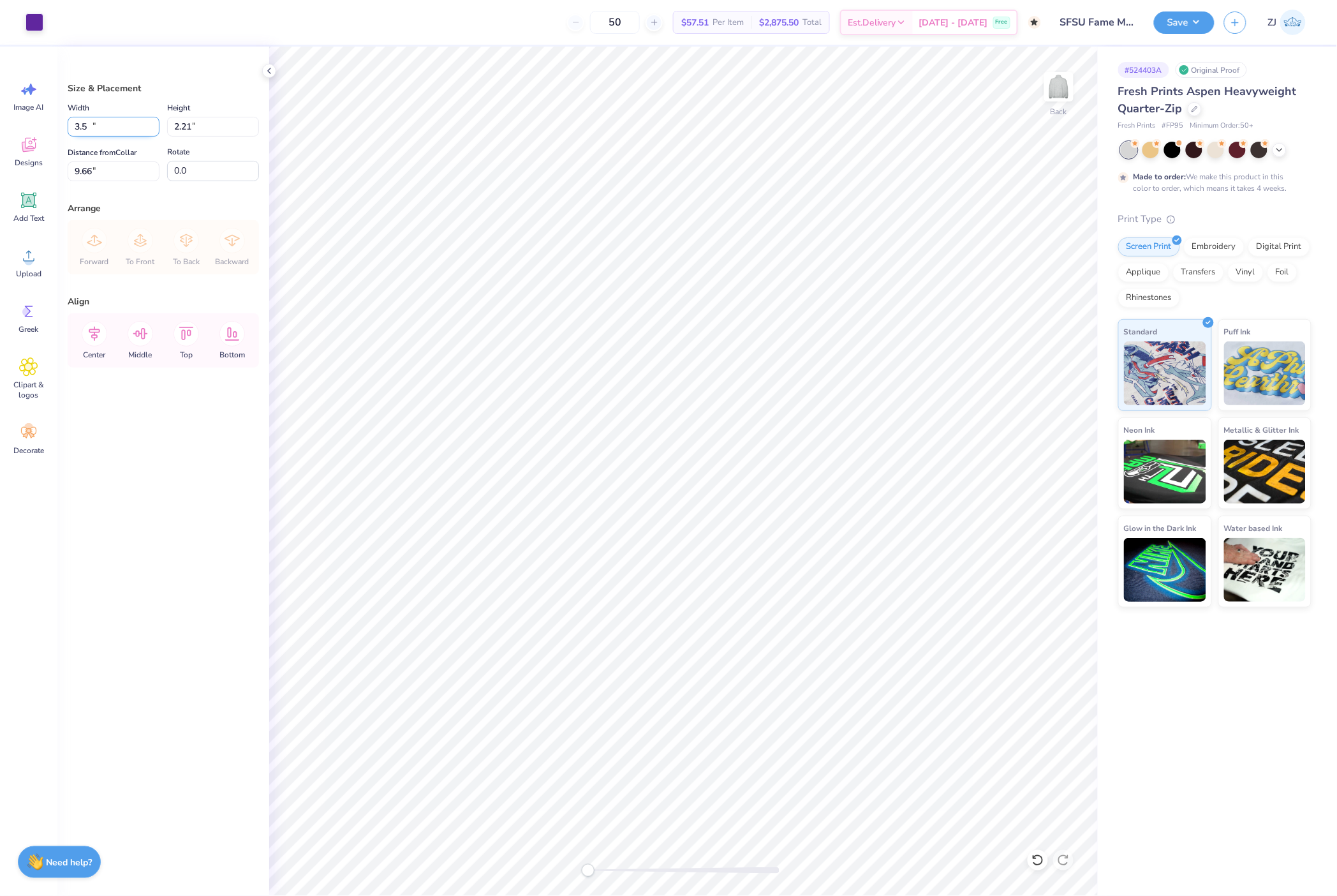
type input "3.50"
type input "2.21"
type input "9.66"
type input "3.00"
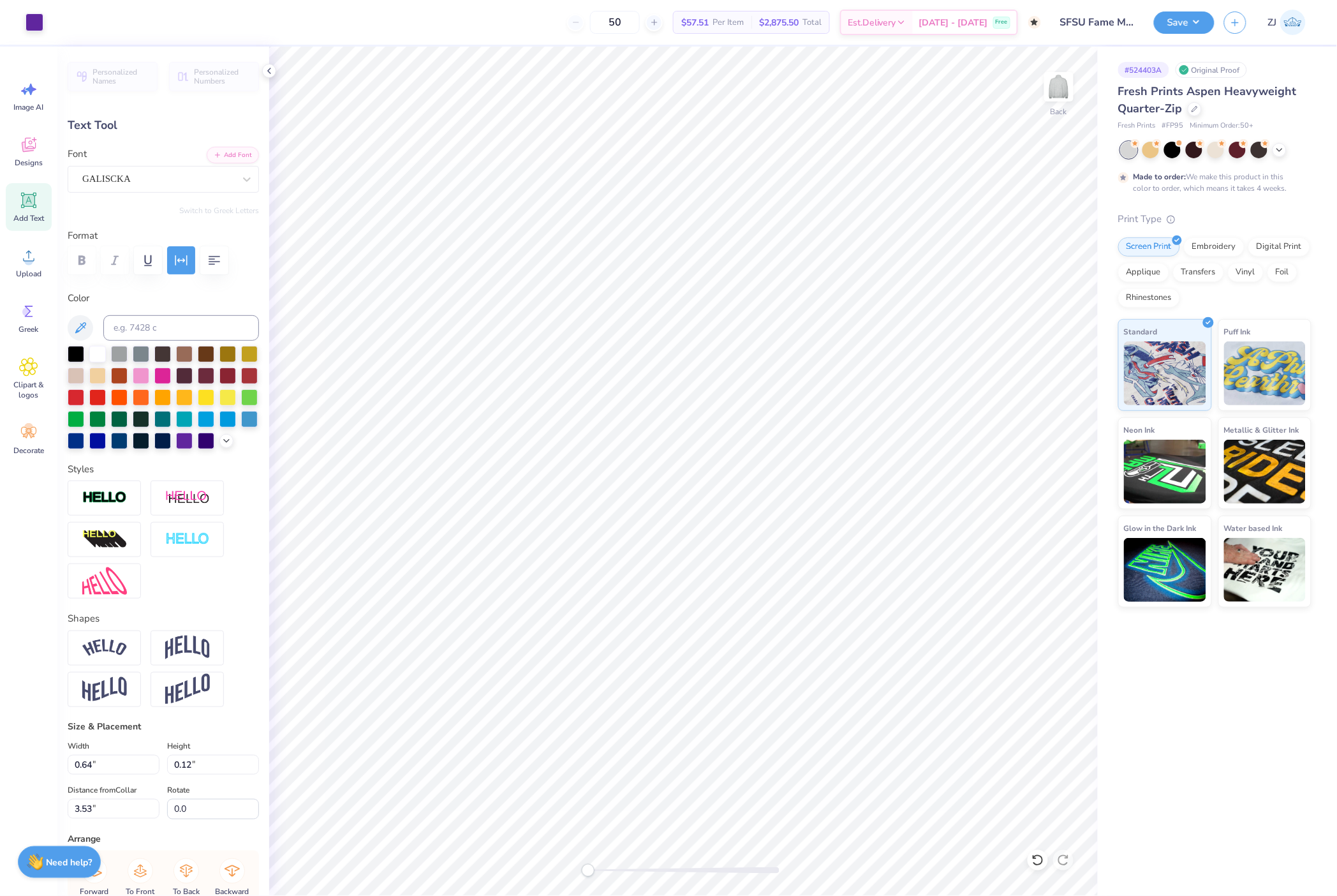
type input "0.64"
type input "0.12"
type input "3.53"
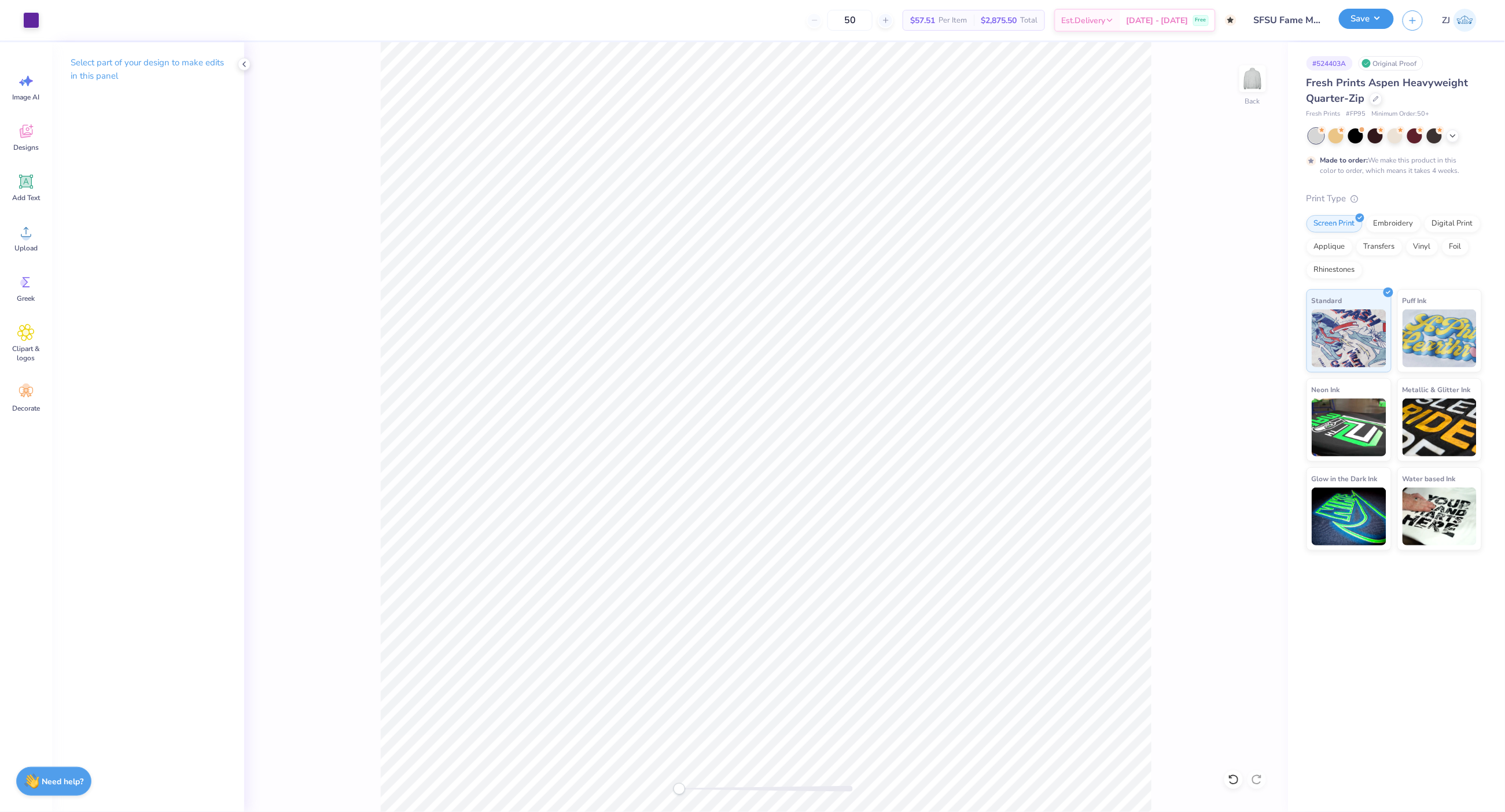
click at [1212, 19] on button "Save" at bounding box center [1366, 18] width 55 height 20
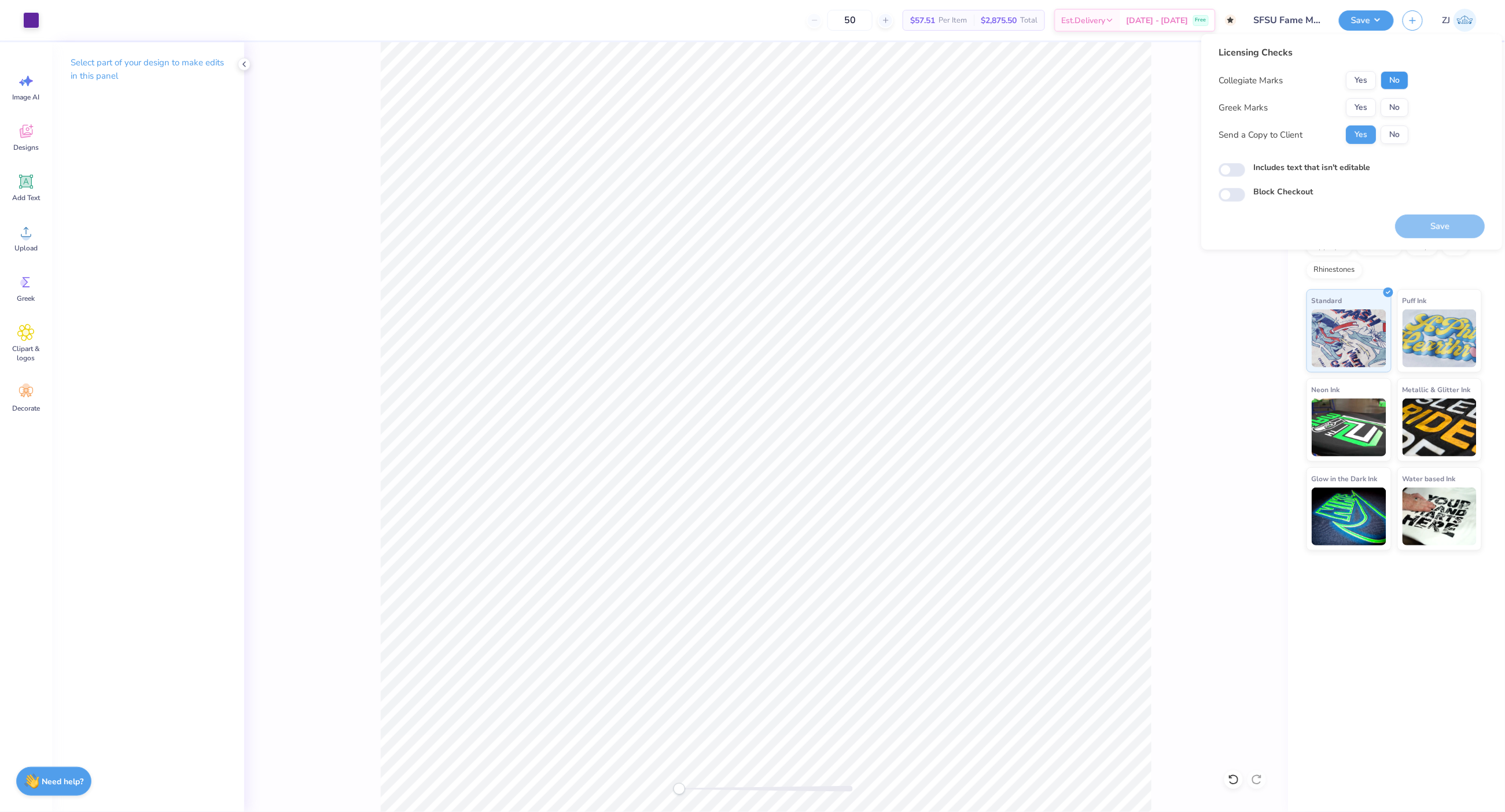
click at [1212, 73] on button "No" at bounding box center [1394, 80] width 28 height 18
click at [1212, 99] on button "No" at bounding box center [1394, 107] width 28 height 18
click at [1212, 230] on button "Save" at bounding box center [1440, 226] width 89 height 24
